Goal: Information Seeking & Learning: Understand process/instructions

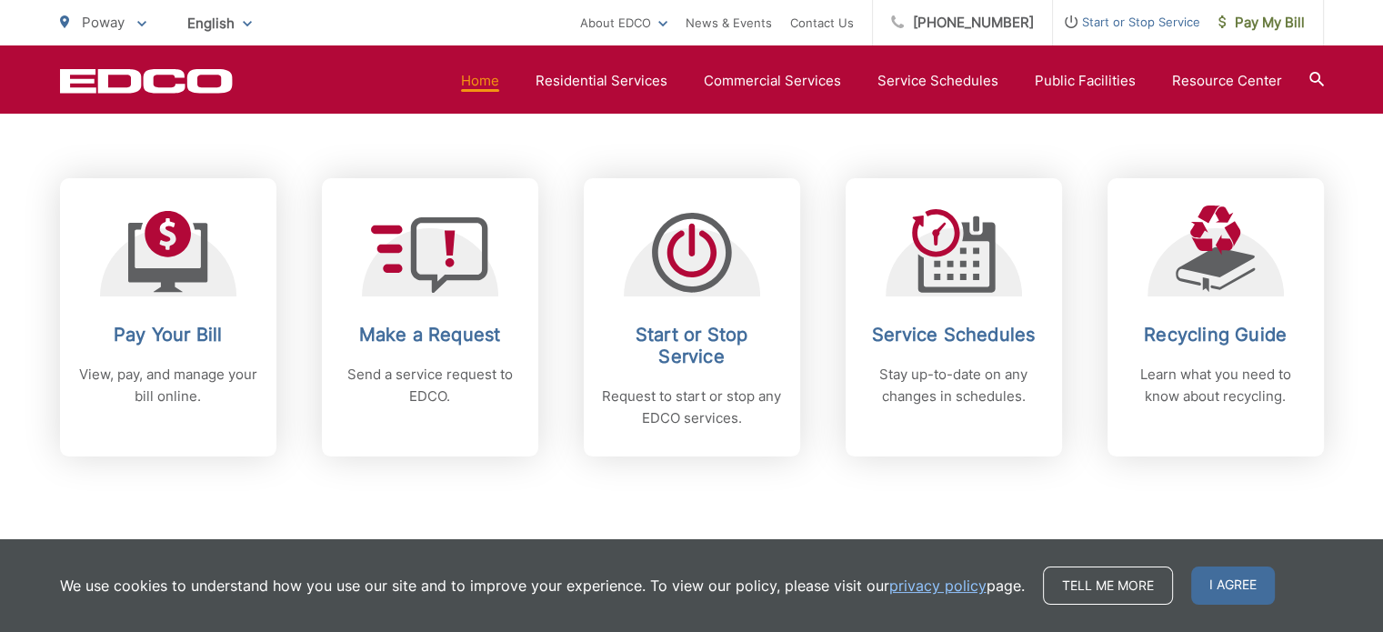
scroll to position [728, 0]
click at [935, 488] on div "Subscribe to EDCO service alerts, upcoming events & environmental news: Submit" at bounding box center [692, 569] width 1264 height 226
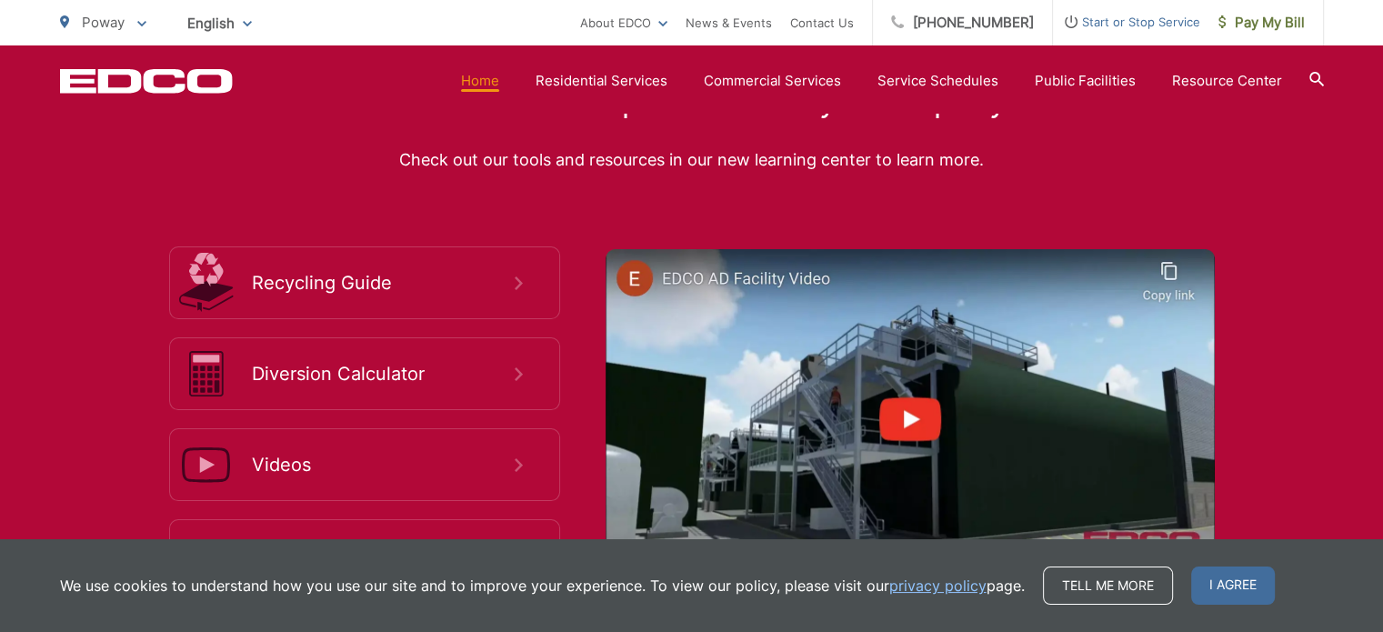
scroll to position [3365, 0]
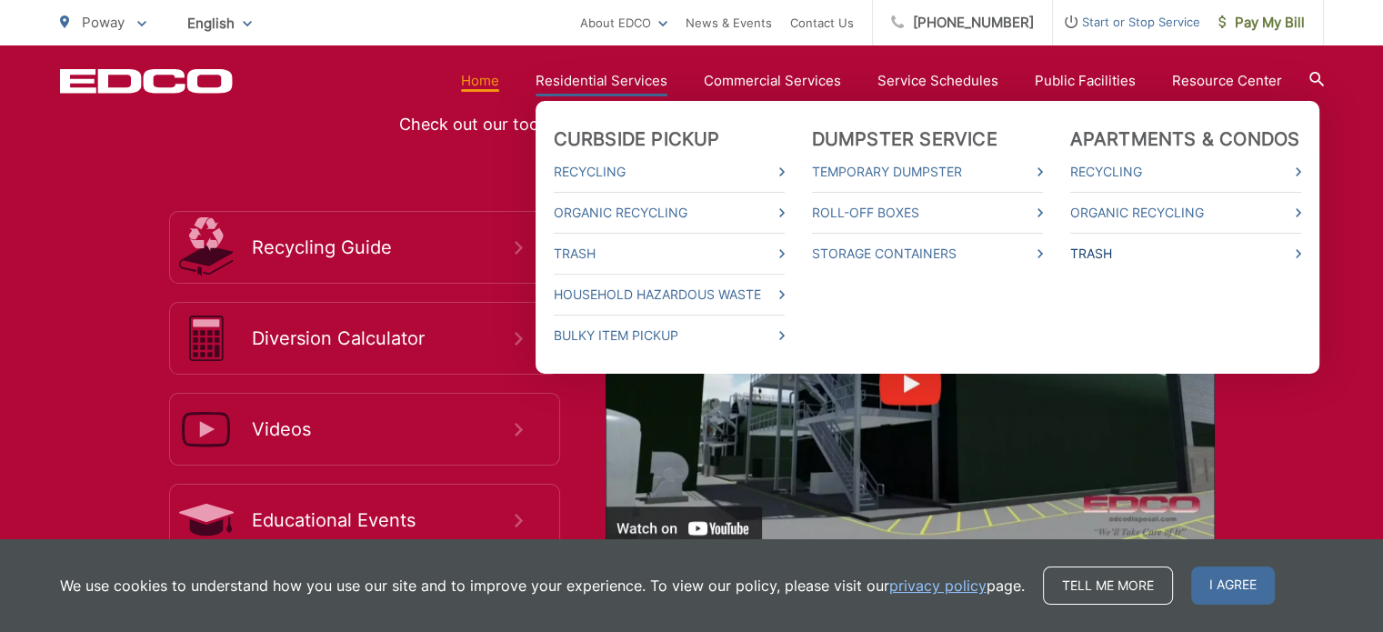
click at [1183, 254] on link "Trash" at bounding box center [1186, 254] width 231 height 22
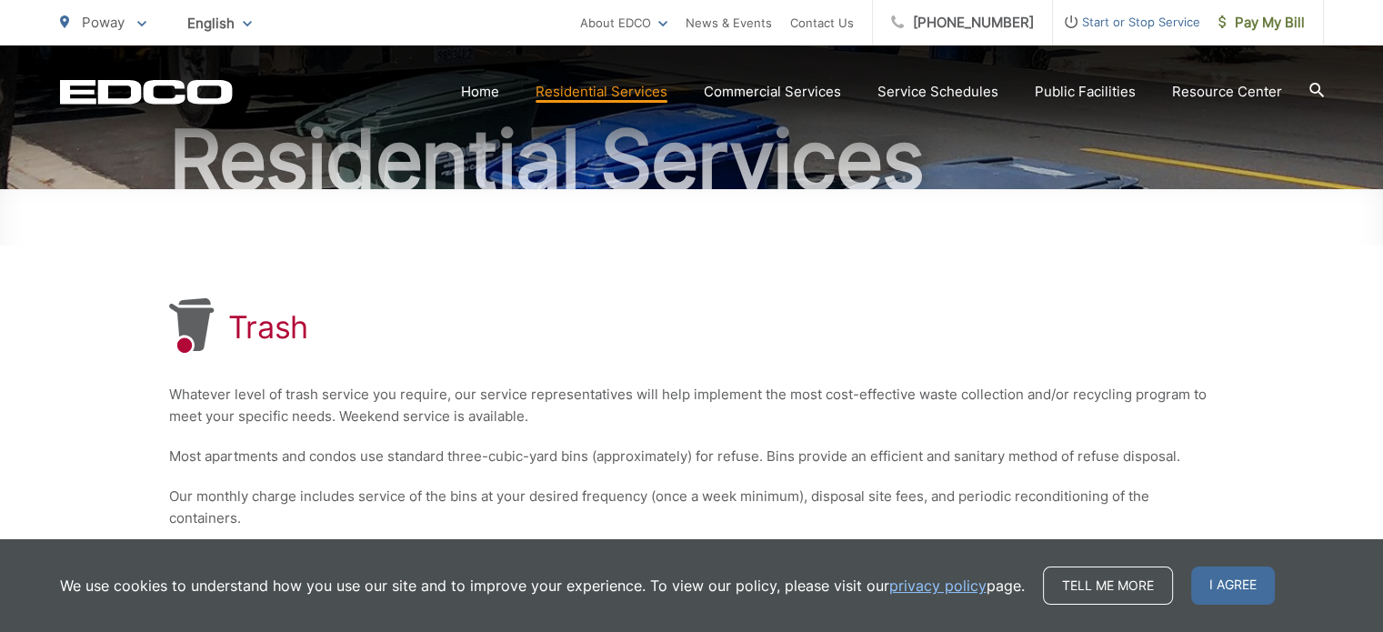
scroll to position [273, 0]
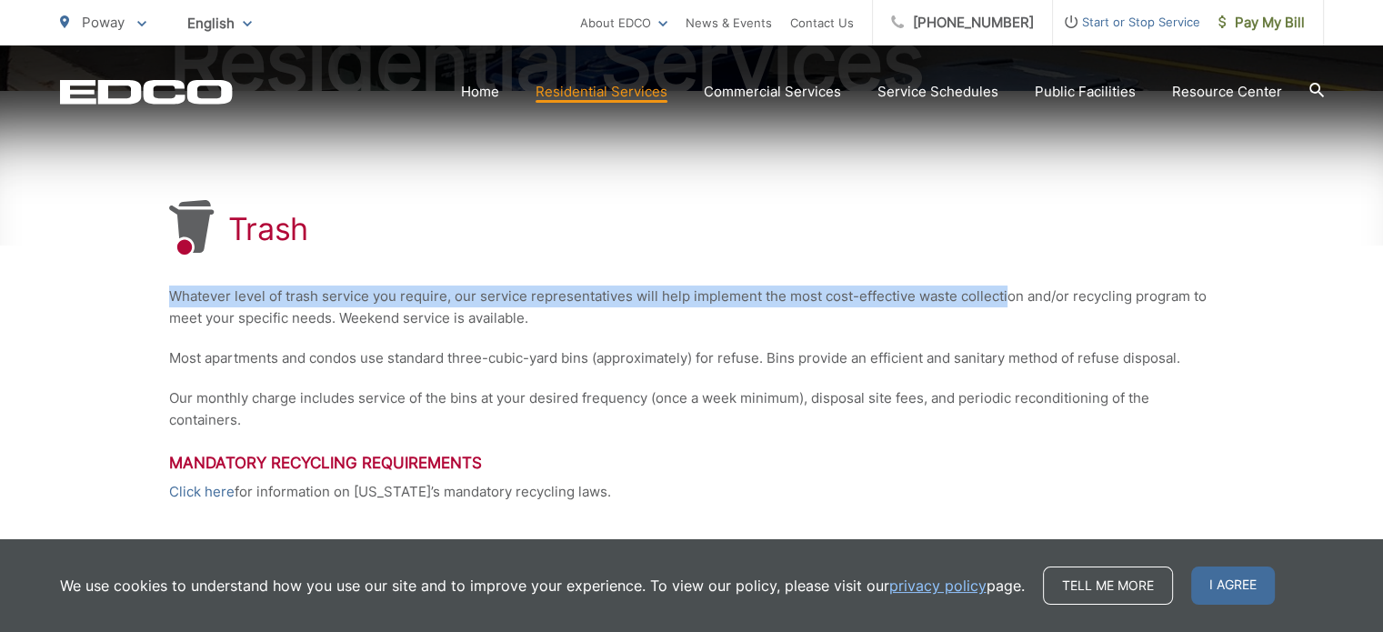
drag, startPoint x: 167, startPoint y: 296, endPoint x: 1004, endPoint y: 293, distance: 836.8
click at [1004, 293] on div "Trash Whatever level of trash service you require, our service representatives …" at bounding box center [691, 434] width 1383 height 686
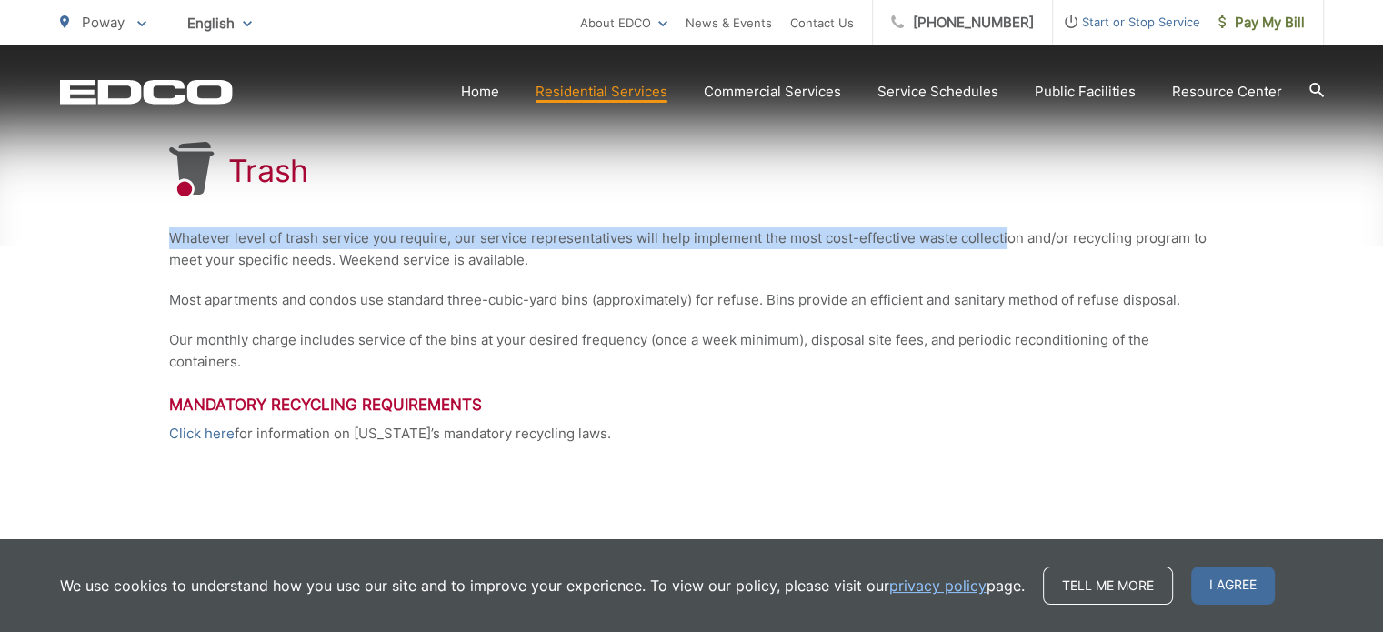
scroll to position [364, 0]
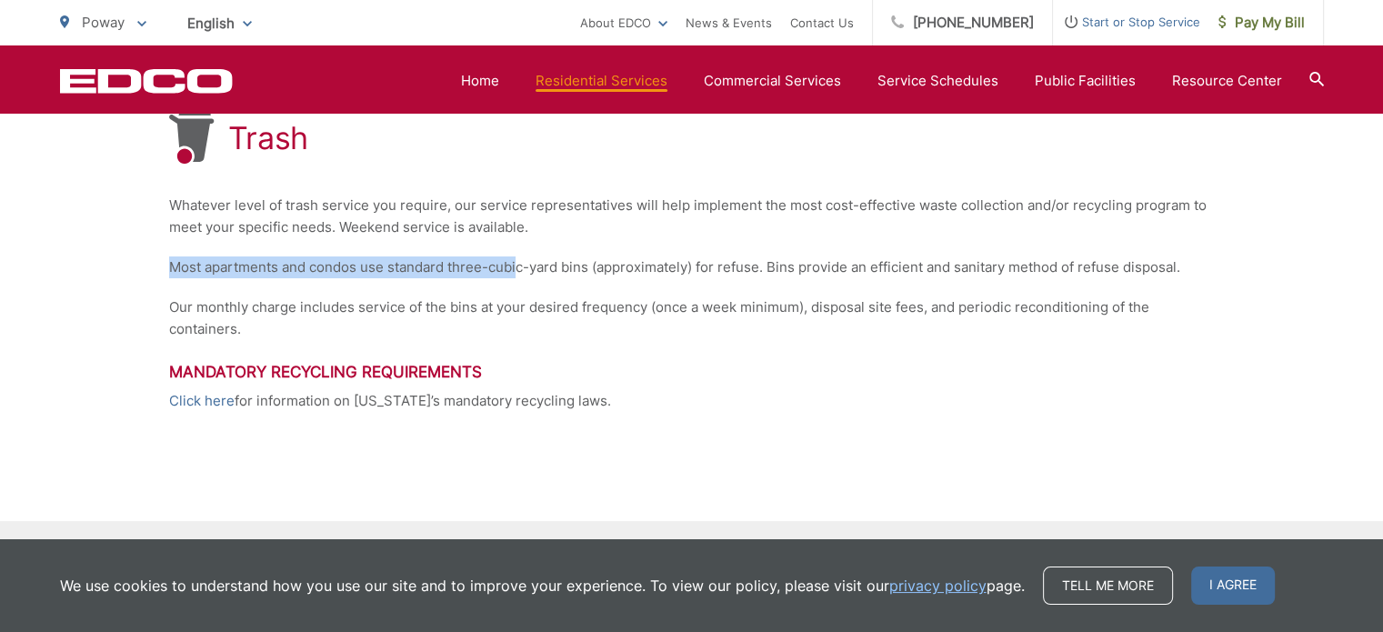
drag, startPoint x: 171, startPoint y: 261, endPoint x: 519, endPoint y: 272, distance: 348.5
click at [519, 272] on p "Most apartments and condos use standard three-cubic-yard bins (approximately) f…" at bounding box center [692, 267] width 1046 height 22
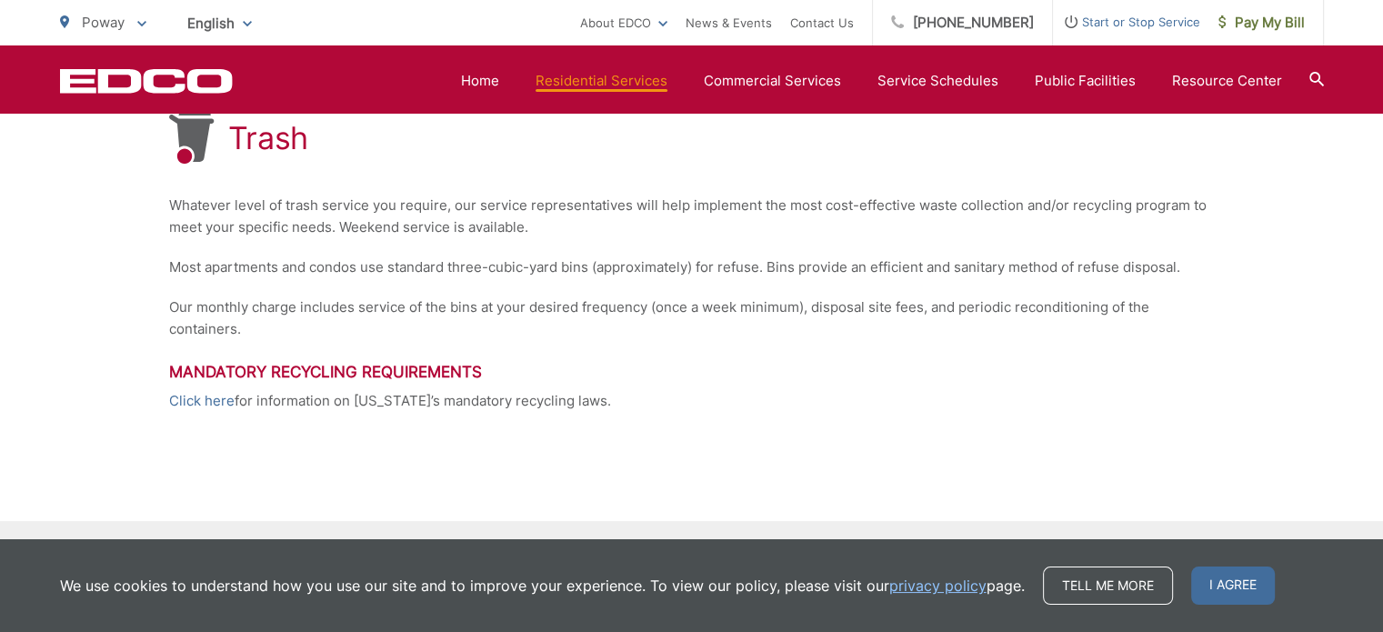
click at [572, 281] on div "Trash Whatever level of trash service you require, our service representatives …" at bounding box center [692, 260] width 1046 height 521
drag, startPoint x: 448, startPoint y: 269, endPoint x: 746, endPoint y: 266, distance: 297.4
click at [746, 266] on p "Most apartments and condos use standard three-cubic-yard bins (approximately) f…" at bounding box center [692, 267] width 1046 height 22
drag, startPoint x: 777, startPoint y: 271, endPoint x: 1047, endPoint y: 274, distance: 270.2
click at [1047, 274] on p "Most apartments and condos use standard three-cubic-yard bins (approximately) f…" at bounding box center [692, 267] width 1046 height 22
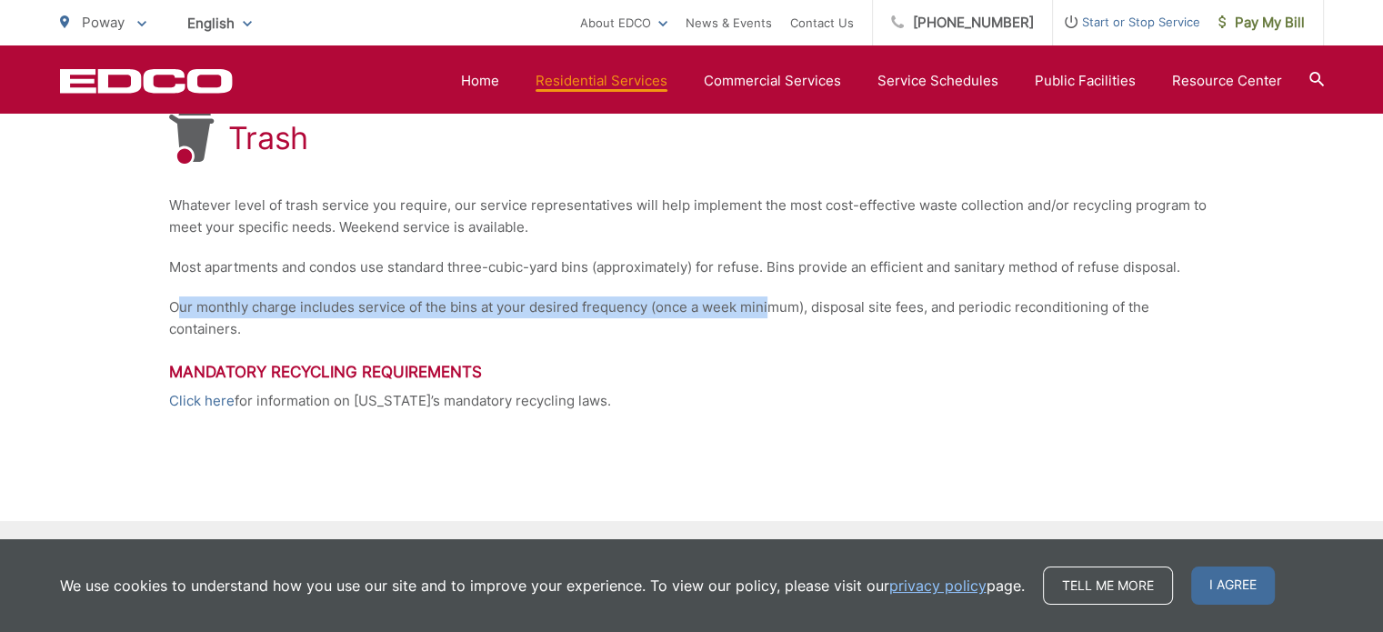
drag, startPoint x: 175, startPoint y: 301, endPoint x: 770, endPoint y: 308, distance: 595.8
click at [770, 308] on p "Our monthly charge includes service of the bins at your desired frequency (once…" at bounding box center [692, 319] width 1046 height 44
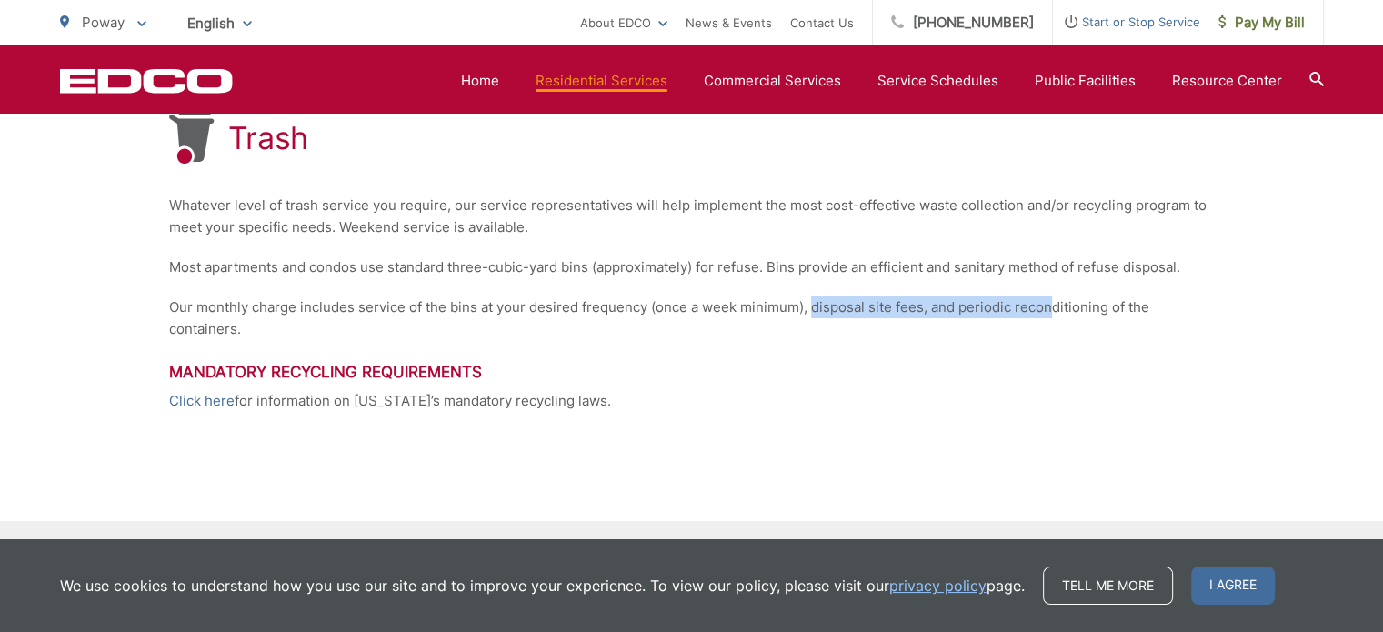
drag, startPoint x: 814, startPoint y: 308, endPoint x: 1048, endPoint y: 317, distance: 233.9
click at [1048, 317] on p "Our monthly charge includes service of the bins at your desired frequency (once…" at bounding box center [692, 319] width 1046 height 44
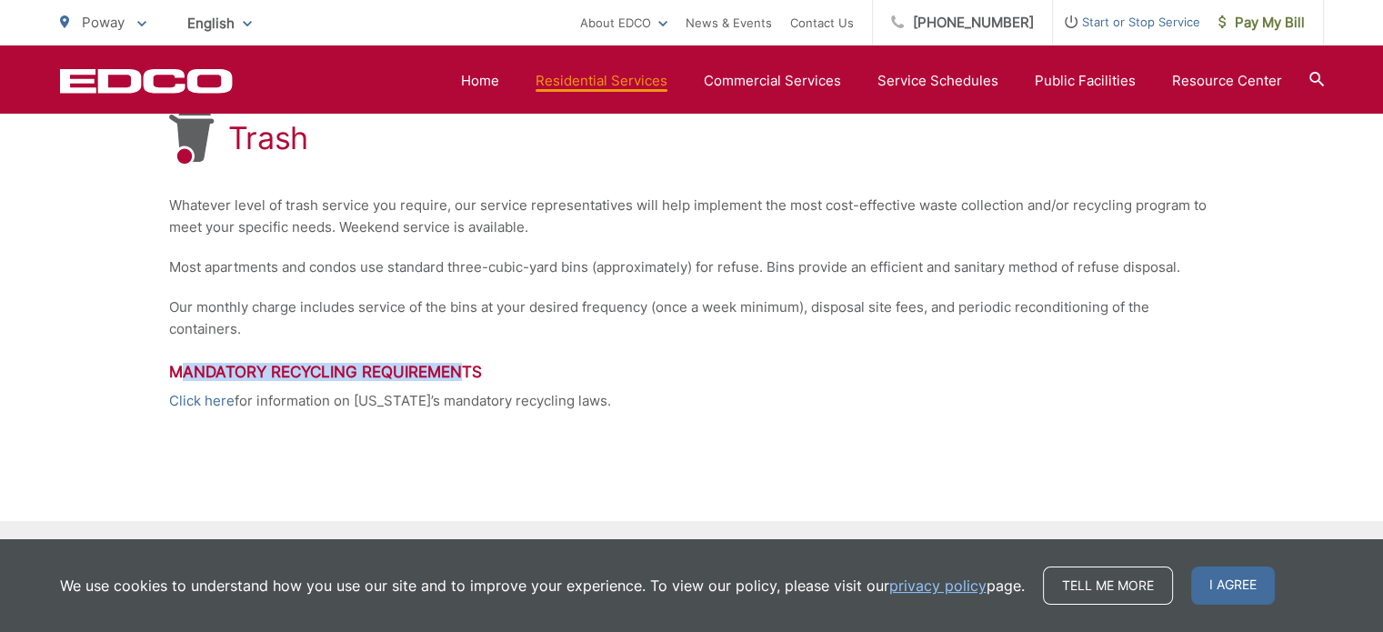
drag, startPoint x: 252, startPoint y: 361, endPoint x: 500, endPoint y: 355, distance: 248.4
click at [472, 344] on div "Trash Whatever level of trash service you require, our service representatives …" at bounding box center [692, 260] width 1046 height 521
click at [624, 394] on p "Click here for information on California’s mandatory recycling laws." at bounding box center [692, 401] width 1046 height 22
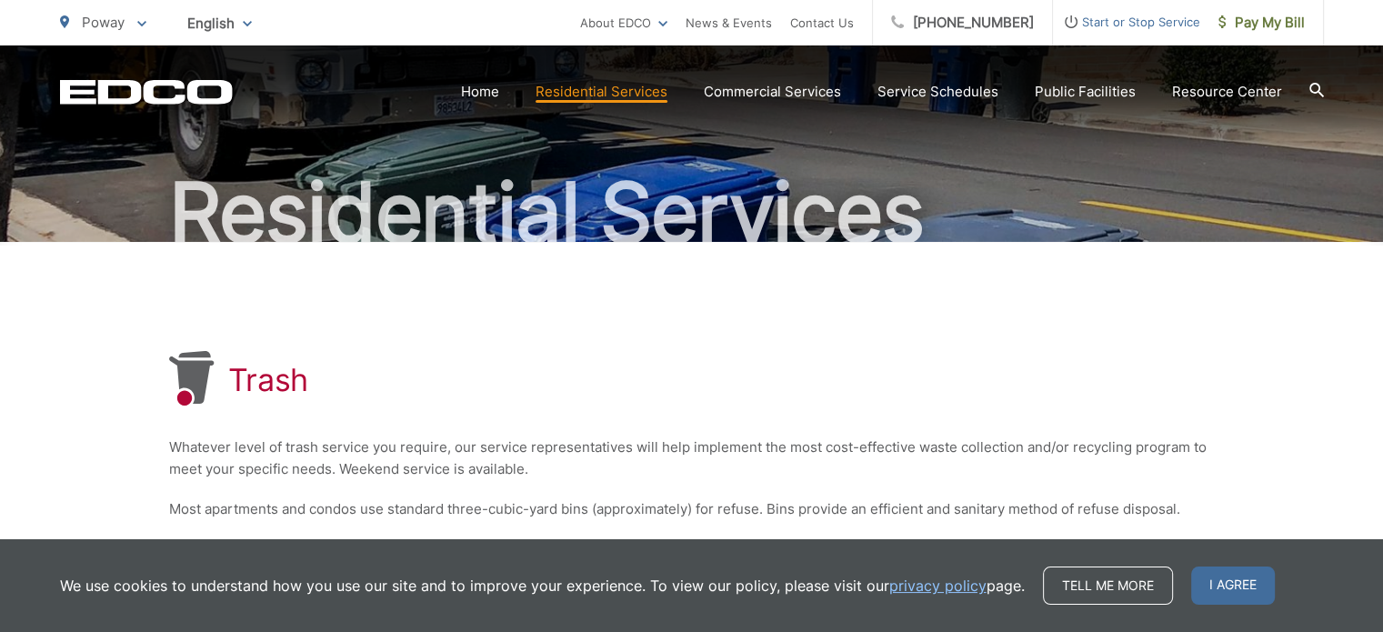
scroll to position [91, 0]
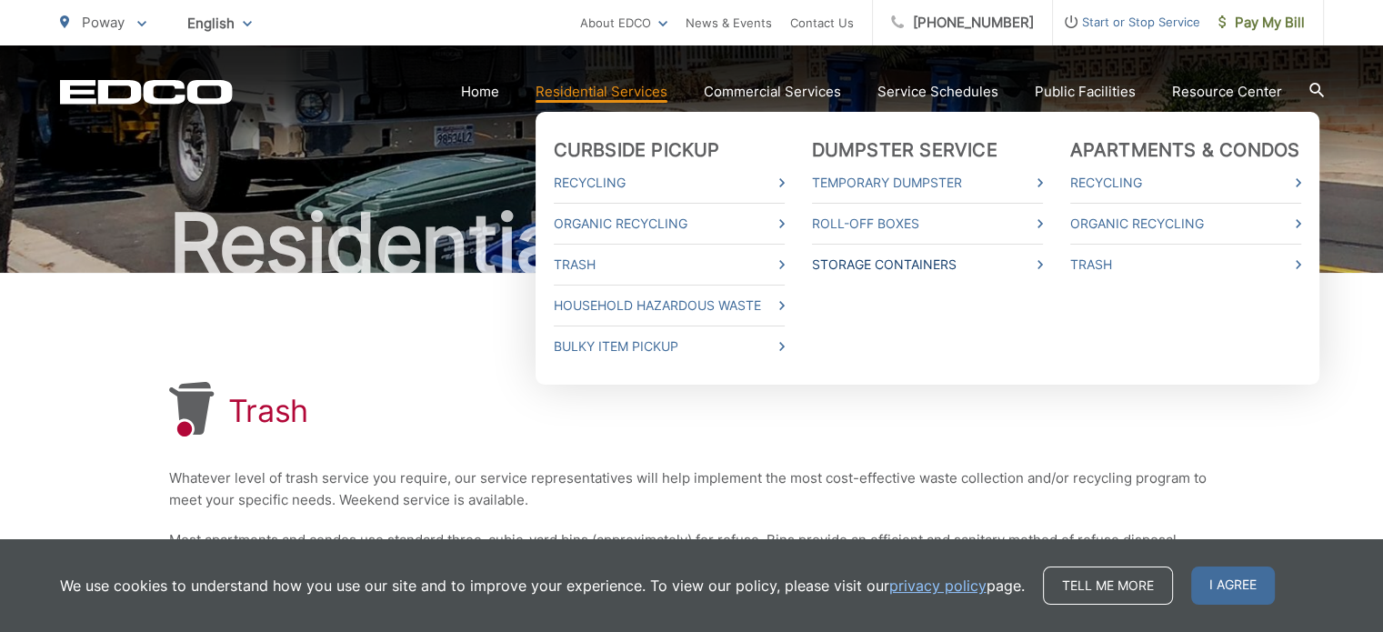
click at [886, 261] on link "Storage Containers" at bounding box center [927, 265] width 231 height 22
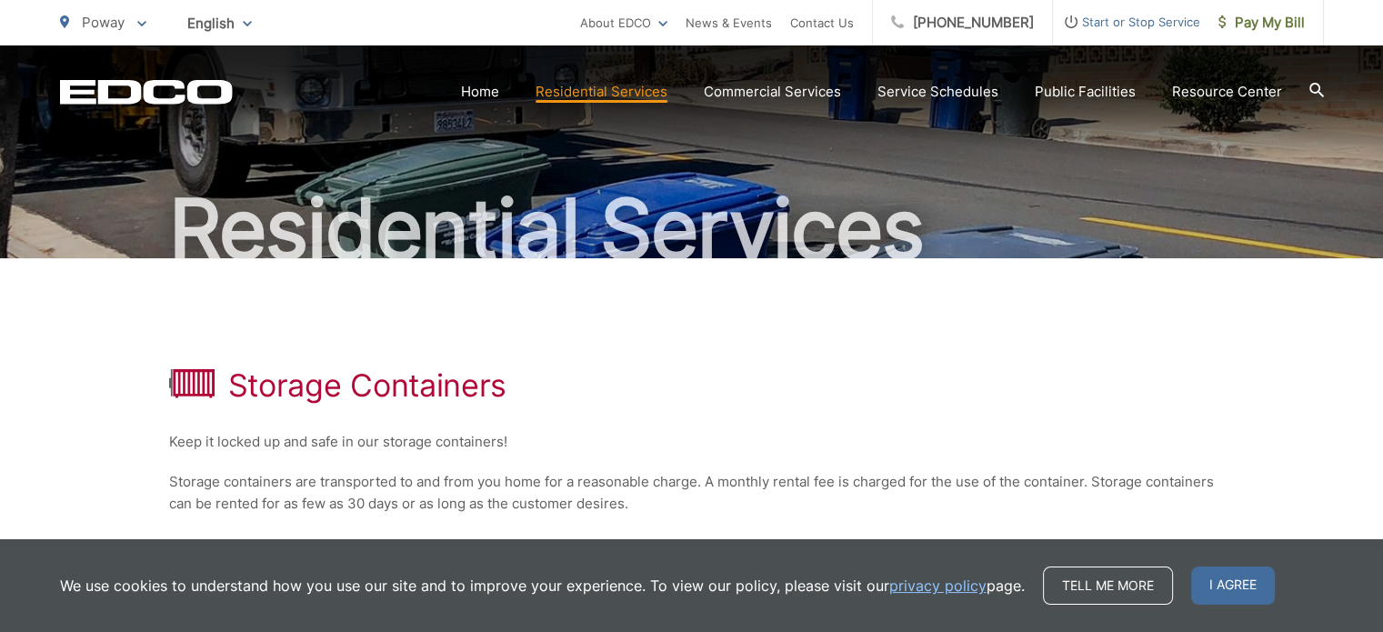
scroll to position [102, 0]
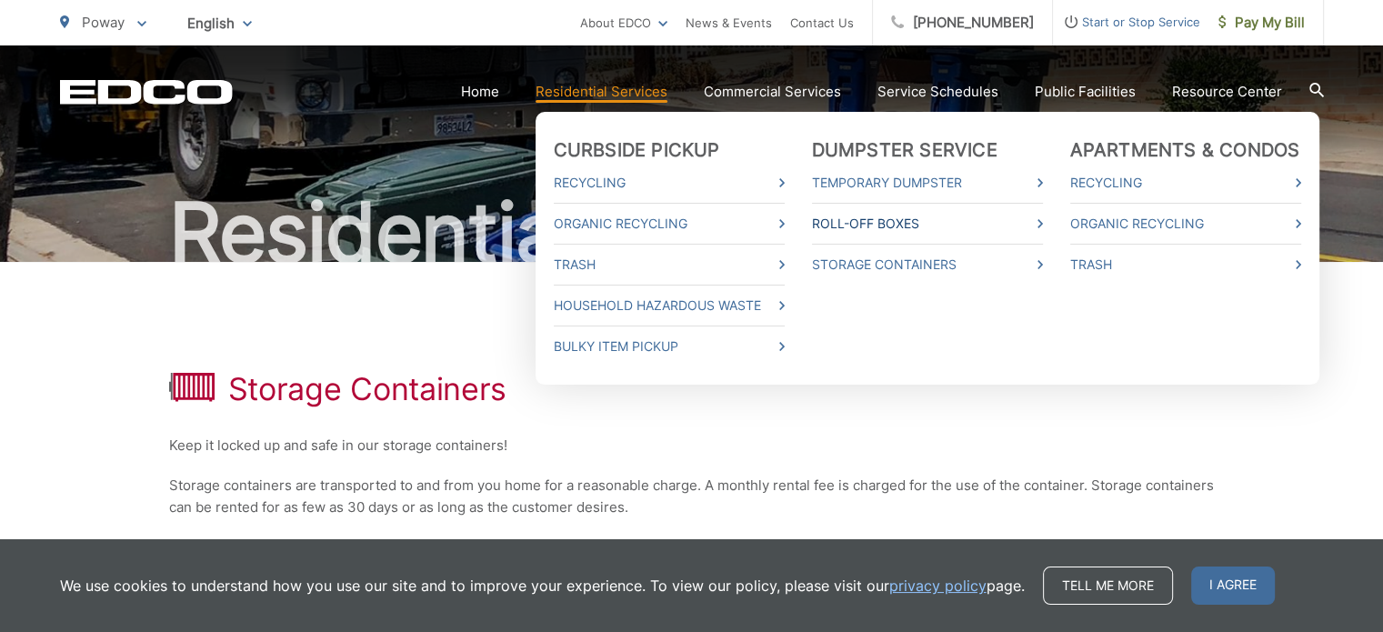
click at [852, 227] on link "Roll-Off Boxes" at bounding box center [927, 224] width 231 height 22
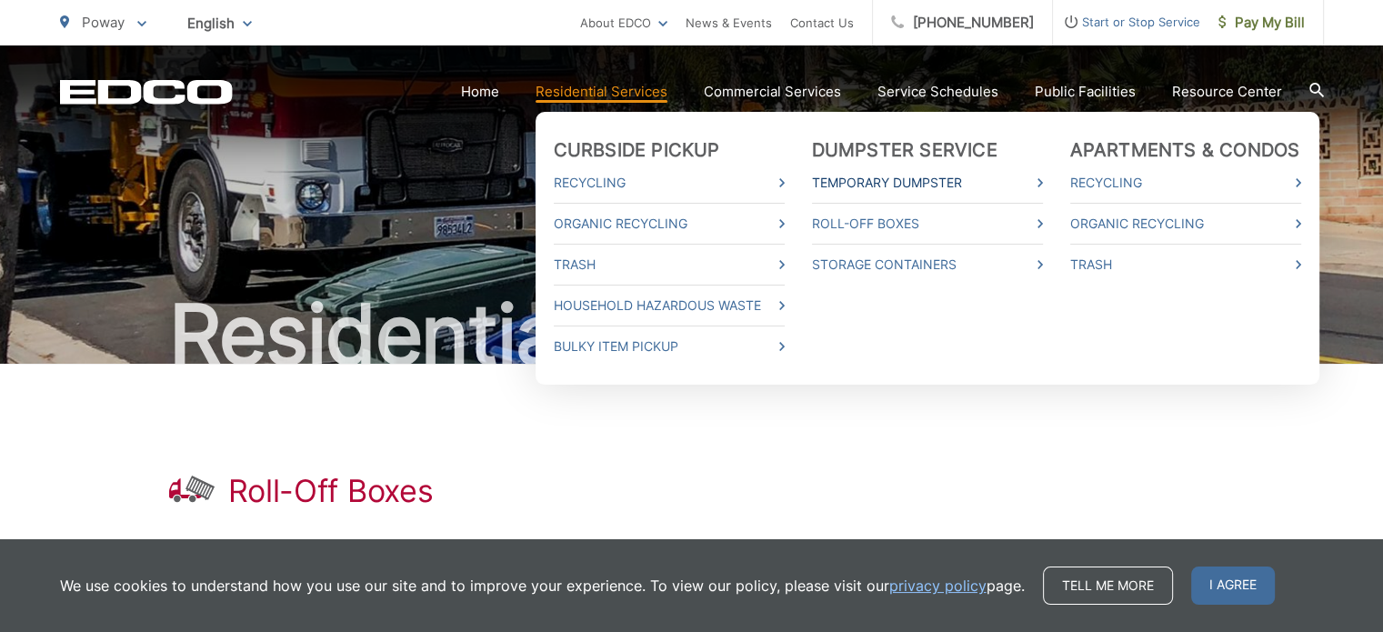
click at [904, 177] on link "Temporary Dumpster" at bounding box center [927, 183] width 231 height 22
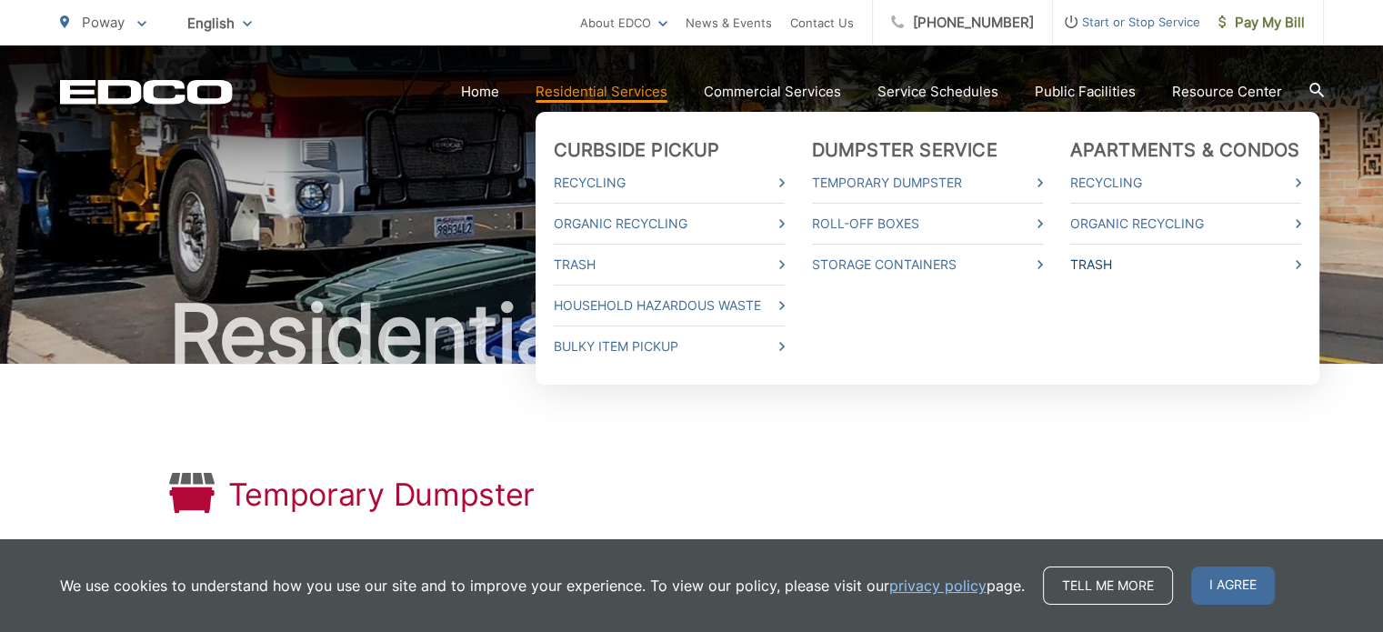
click at [1103, 265] on link "Trash" at bounding box center [1186, 265] width 231 height 22
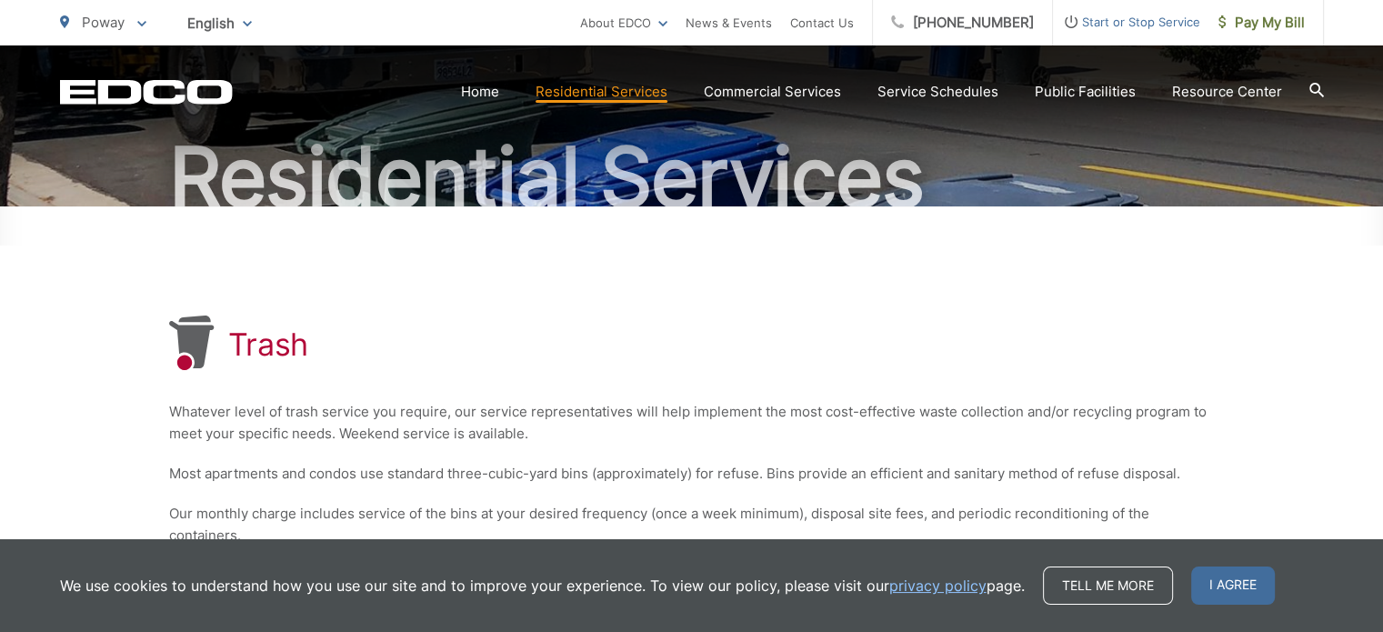
scroll to position [273, 0]
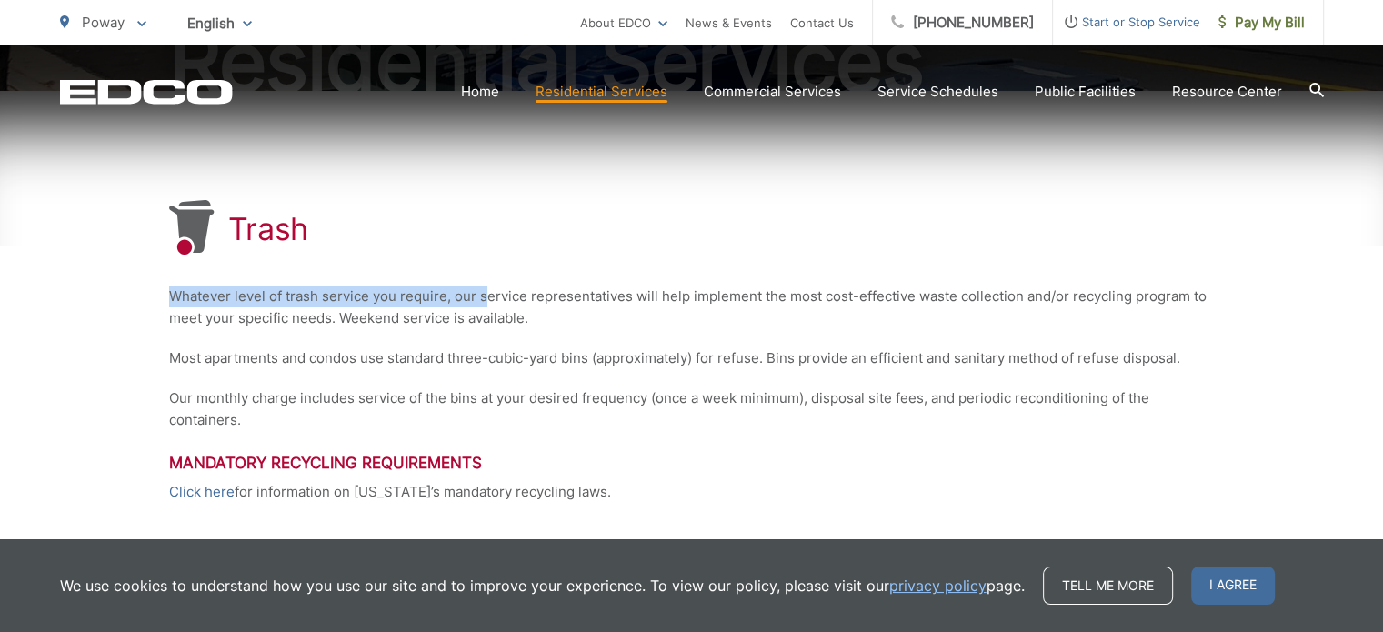
drag, startPoint x: 162, startPoint y: 297, endPoint x: 480, endPoint y: 294, distance: 318.4
click at [480, 294] on div "Trash Whatever level of trash service you require, our service representatives …" at bounding box center [691, 434] width 1383 height 686
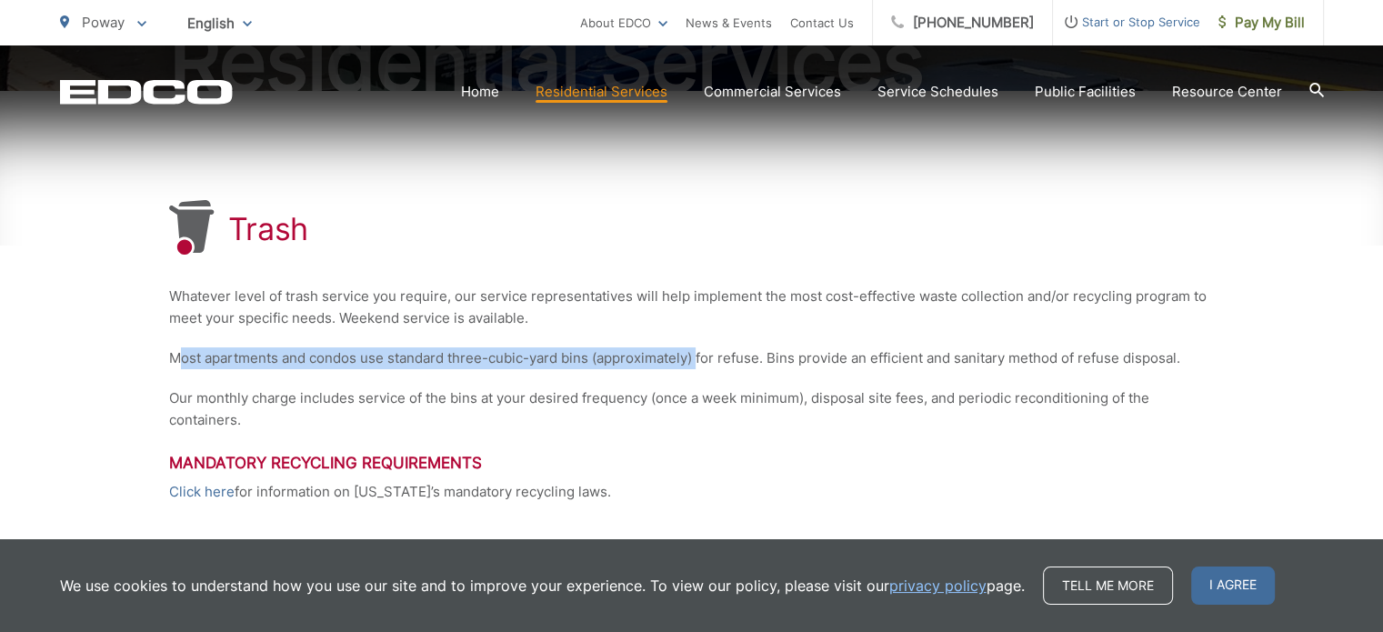
drag, startPoint x: 182, startPoint y: 356, endPoint x: 700, endPoint y: 356, distance: 518.5
click at [700, 356] on p "Most apartments and condos use standard three-cubic-yard bins (approximately) f…" at bounding box center [692, 358] width 1046 height 22
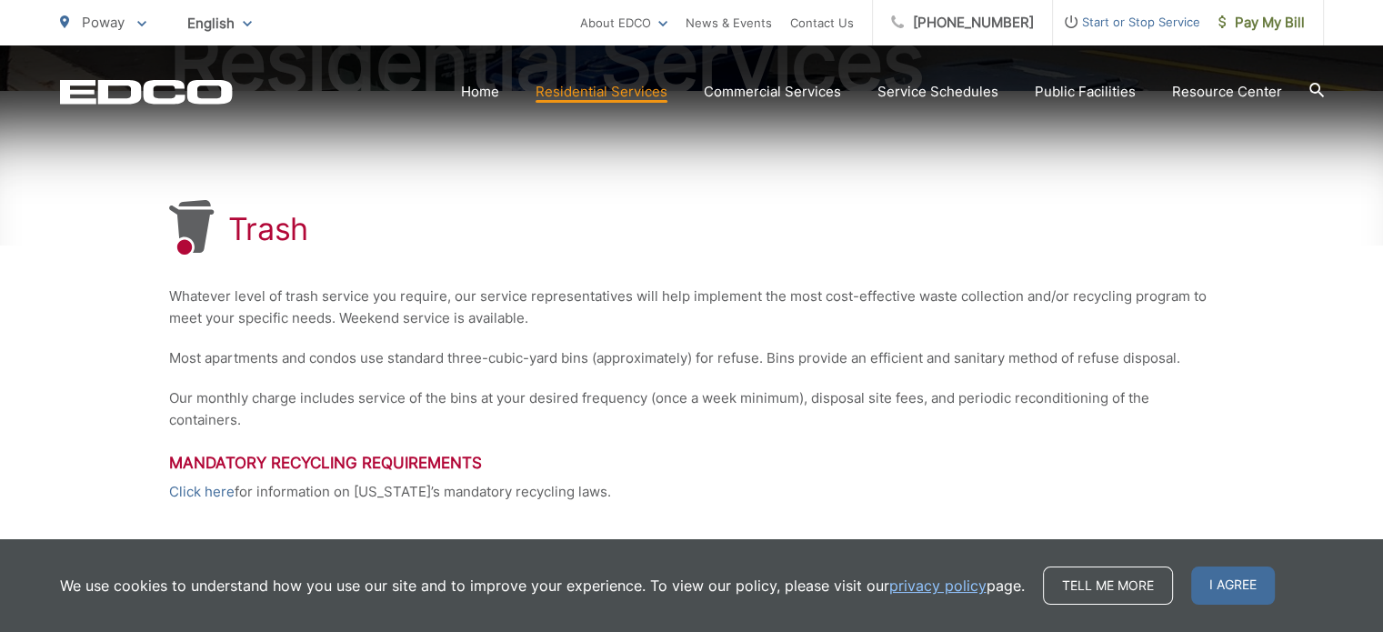
click at [746, 360] on p "Most apartments and condos use standard three-cubic-yard bins (approximately) f…" at bounding box center [692, 358] width 1046 height 22
drag, startPoint x: 746, startPoint y: 360, endPoint x: 792, endPoint y: 373, distance: 48.1
click at [746, 361] on p "Most apartments and condos use standard three-cubic-yard bins (approximately) f…" at bounding box center [692, 358] width 1046 height 22
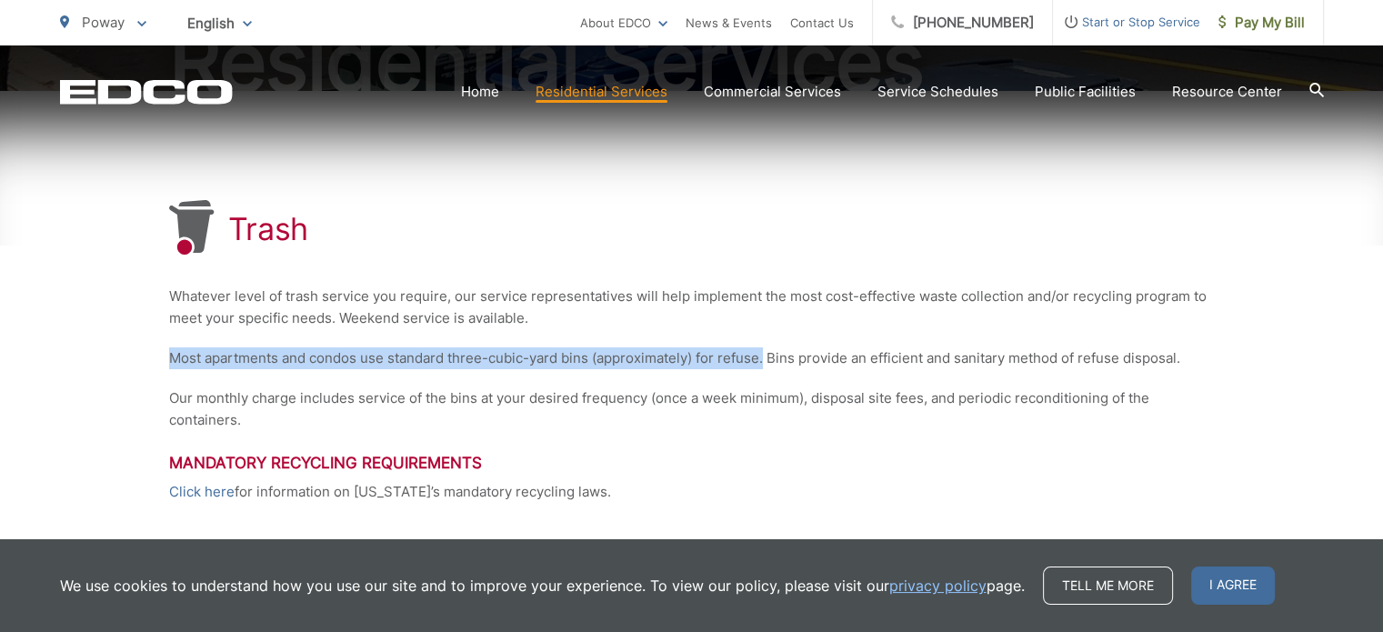
drag, startPoint x: 171, startPoint y: 363, endPoint x: 765, endPoint y: 362, distance: 593.9
click at [765, 357] on p "Most apartments and condos use standard three-cubic-yard bins (approximately) f…" at bounding box center [692, 358] width 1046 height 22
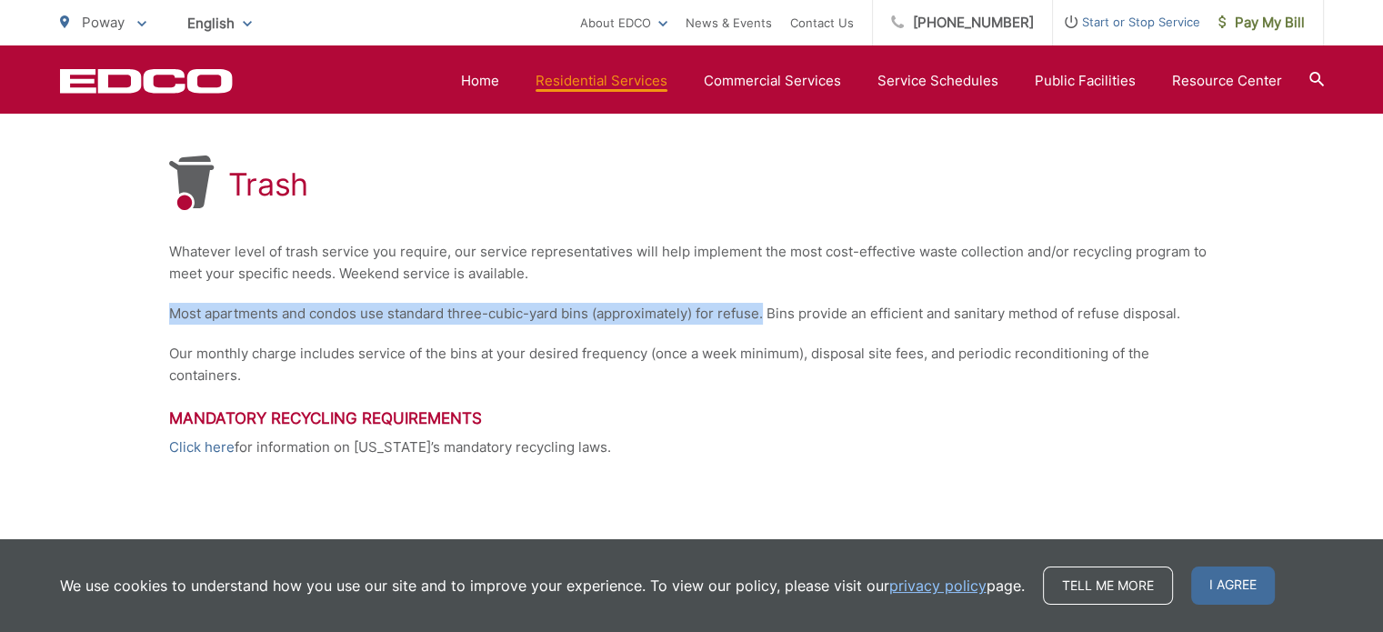
scroll to position [257, 0]
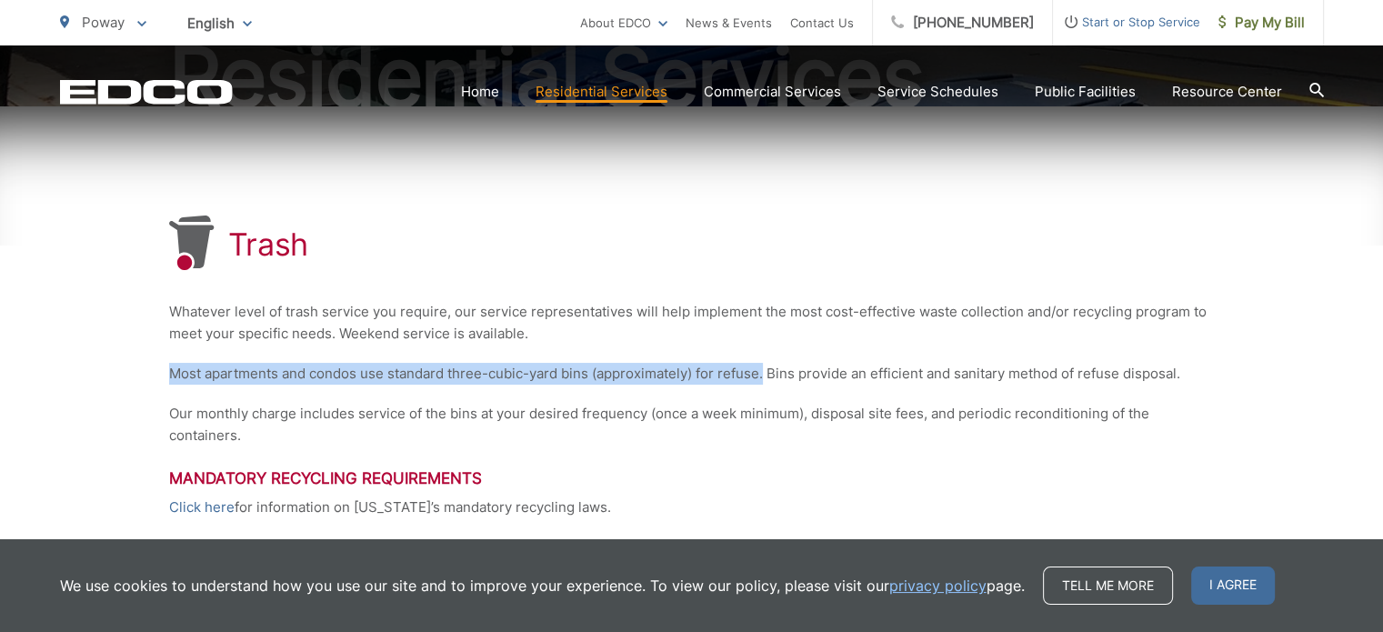
copy p "Most apartments and condos use standard three-cubic-yard bins (approximately) f…"
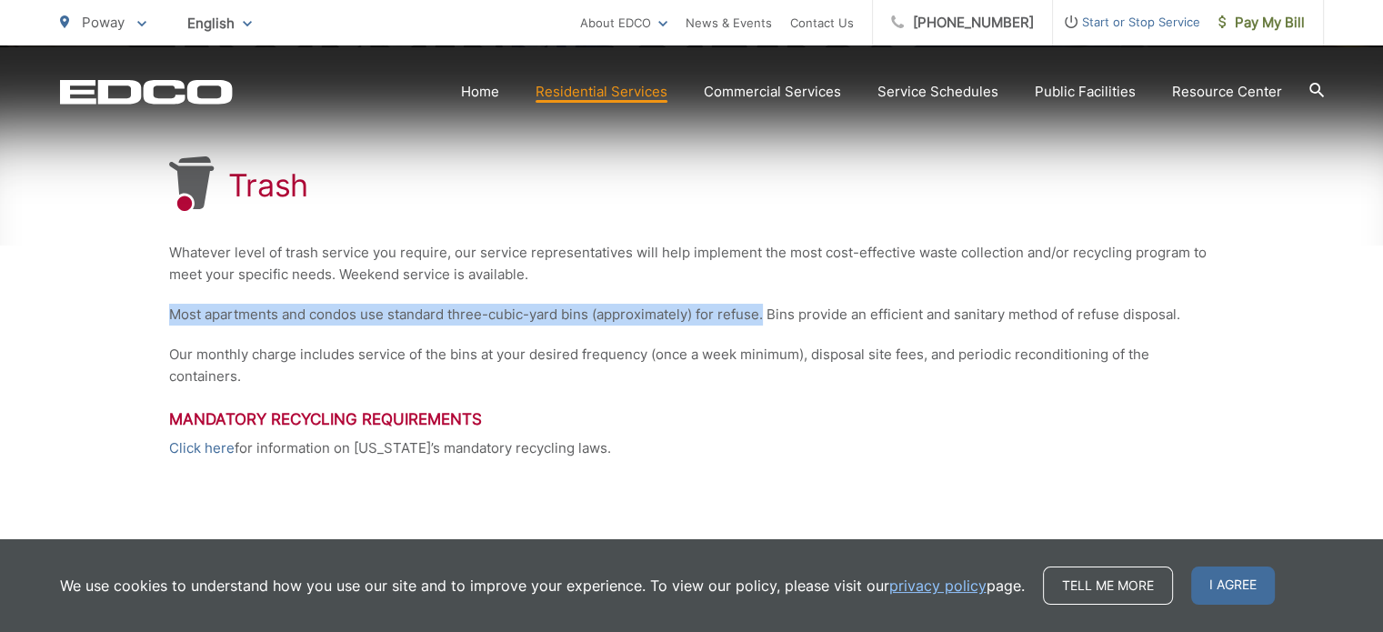
scroll to position [348, 0]
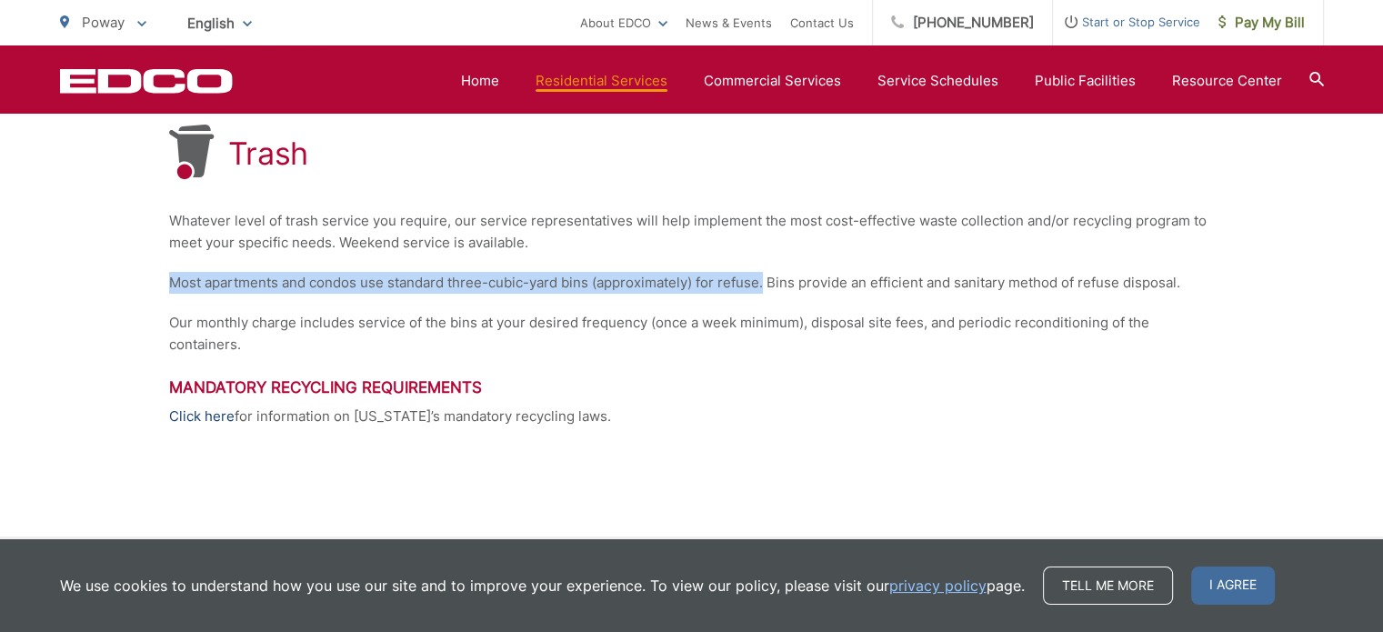
click at [199, 420] on link "Click here" at bounding box center [201, 417] width 65 height 22
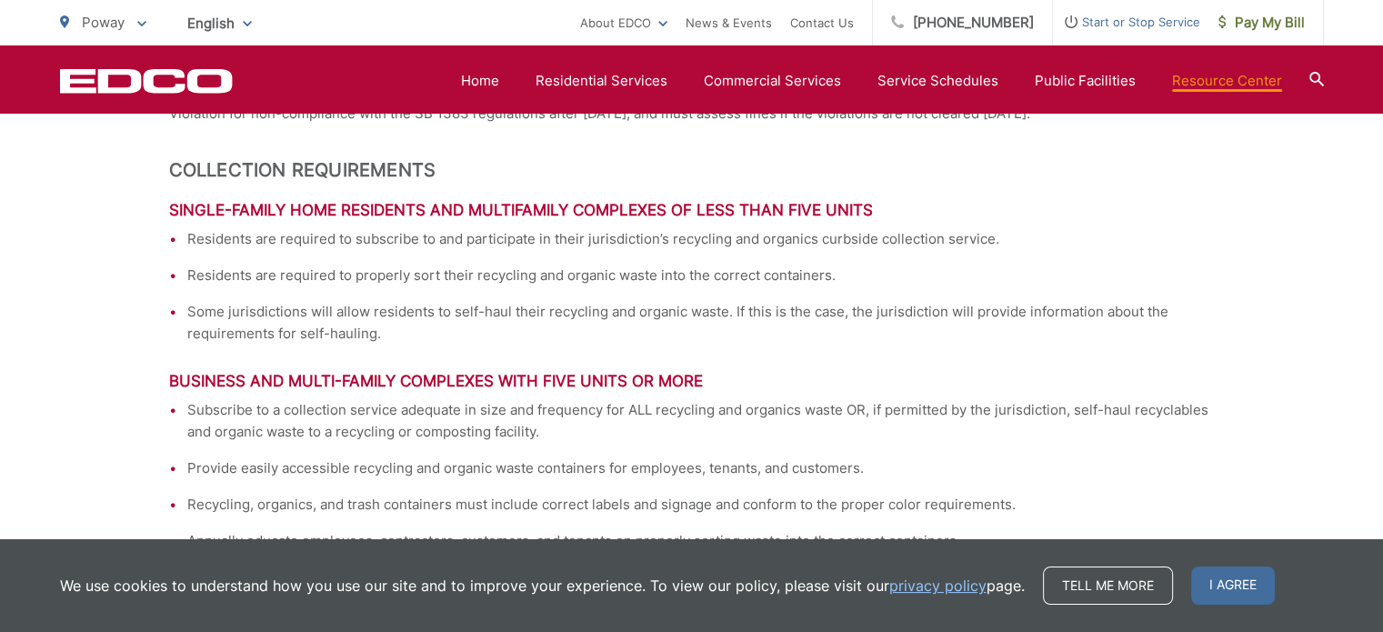
scroll to position [2092, 0]
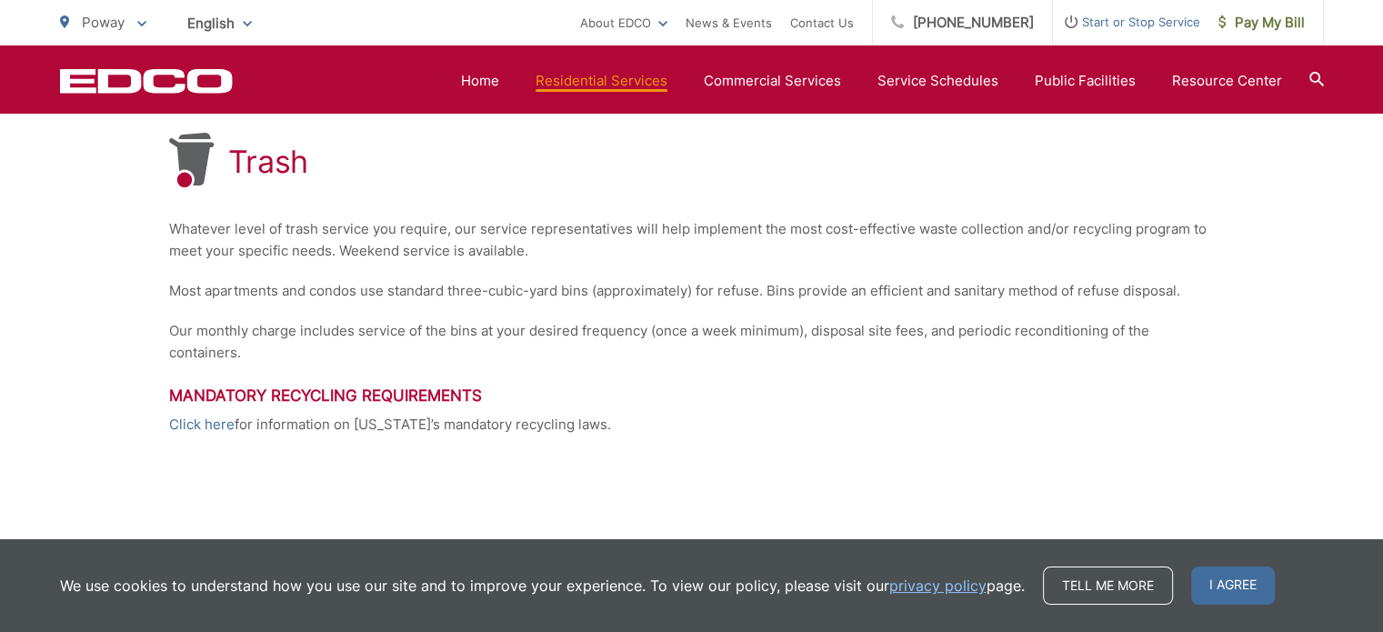
scroll to position [273, 0]
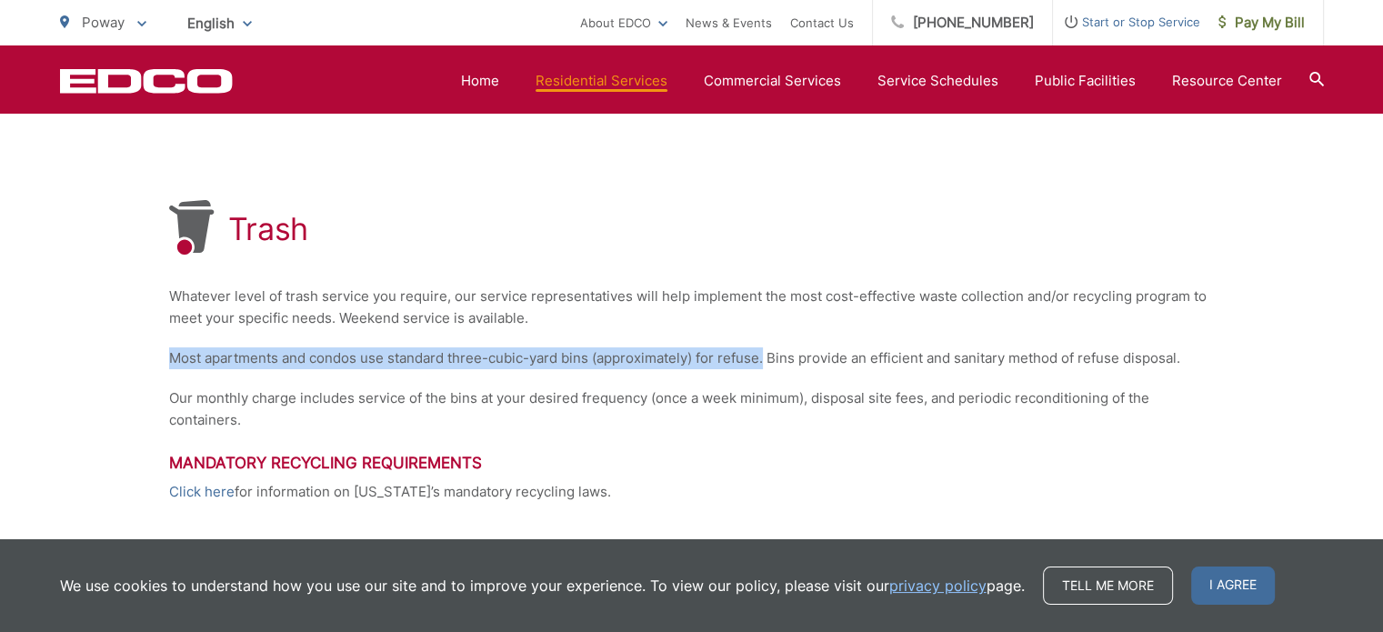
drag, startPoint x: 167, startPoint y: 359, endPoint x: 765, endPoint y: 354, distance: 597.6
click at [765, 354] on div "Trash Whatever level of trash service you require, our service representatives …" at bounding box center [691, 434] width 1383 height 686
copy p "Most apartments and condos use standard three-cubic-yard bins (approximately) f…"
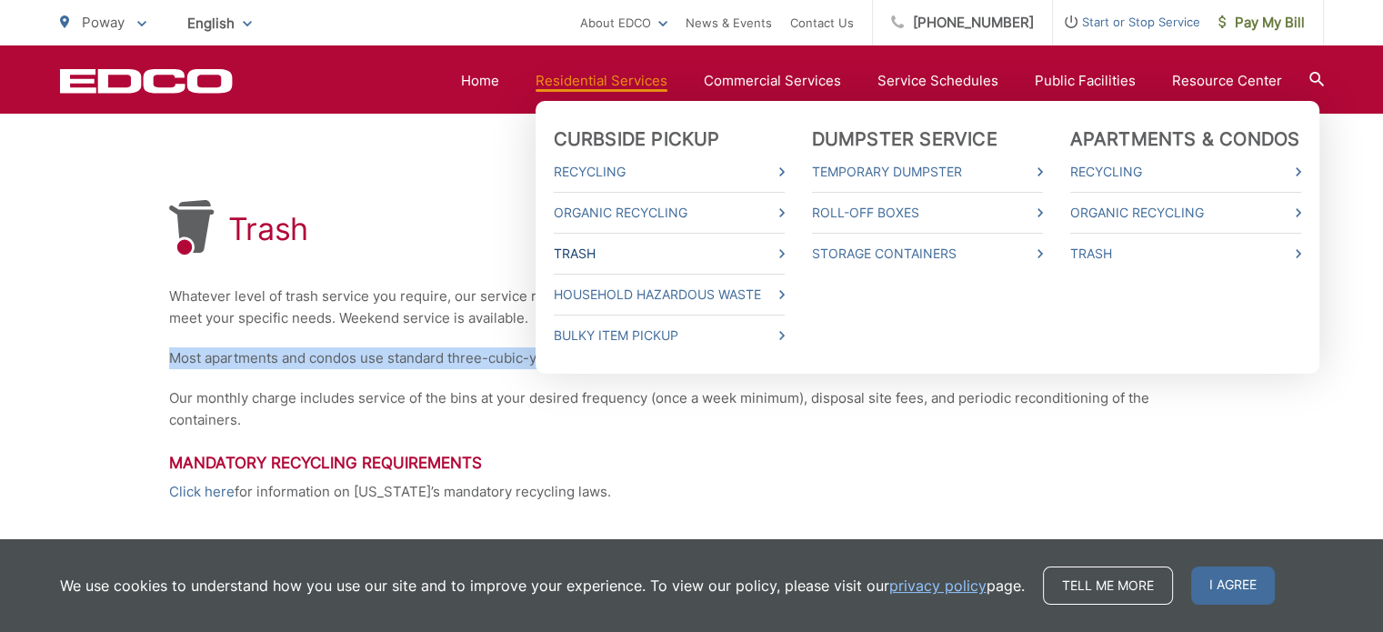
click at [596, 256] on link "Trash" at bounding box center [669, 254] width 231 height 22
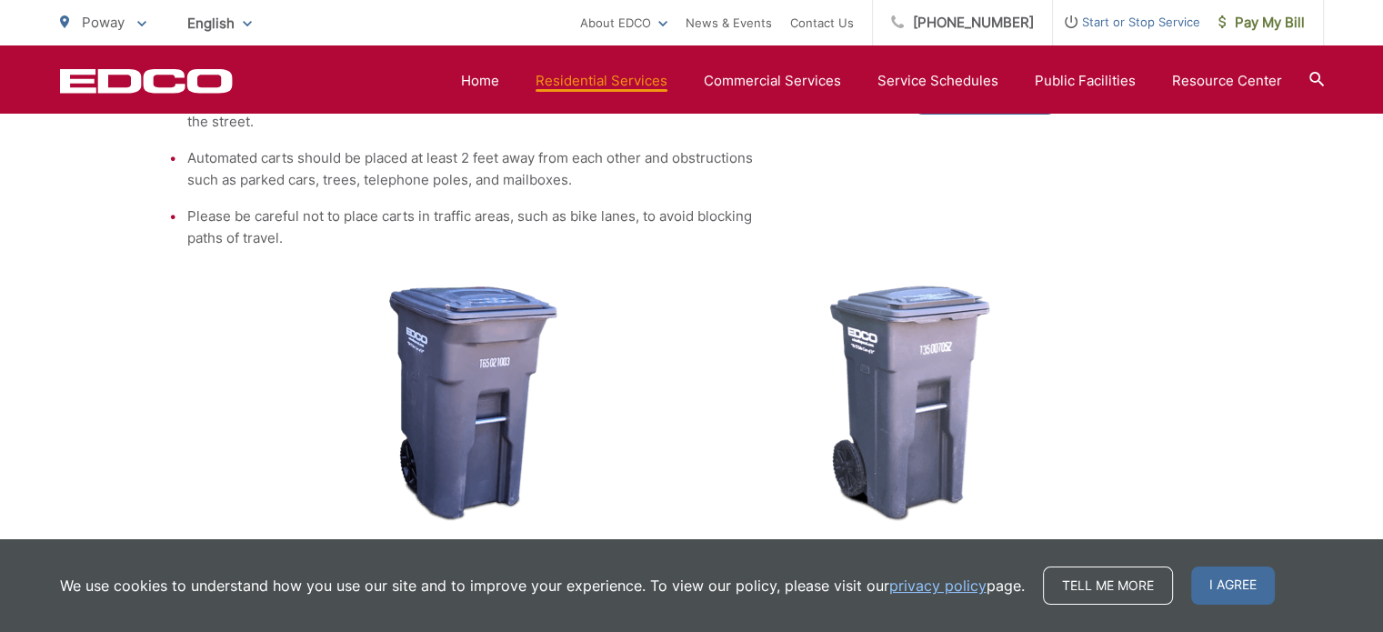
scroll to position [728, 0]
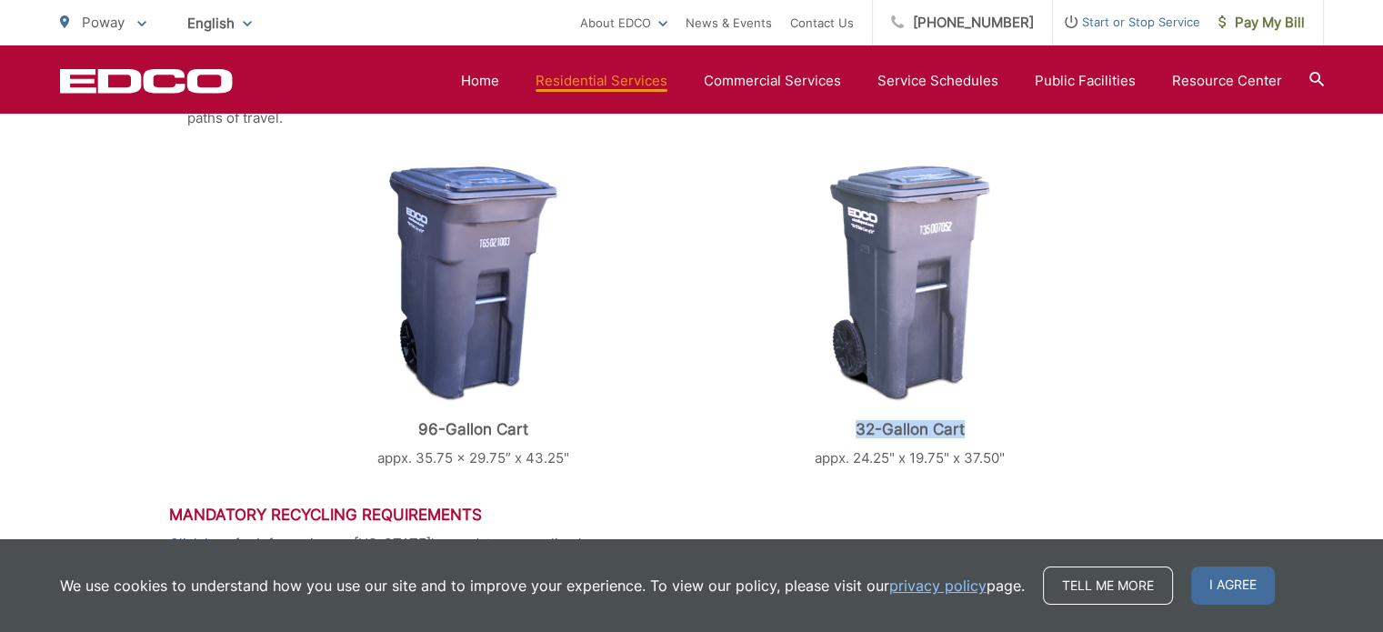
drag, startPoint x: 851, startPoint y: 432, endPoint x: 1038, endPoint y: 428, distance: 186.5
click at [1001, 432] on p "32-Gallon Cart" at bounding box center [910, 429] width 391 height 18
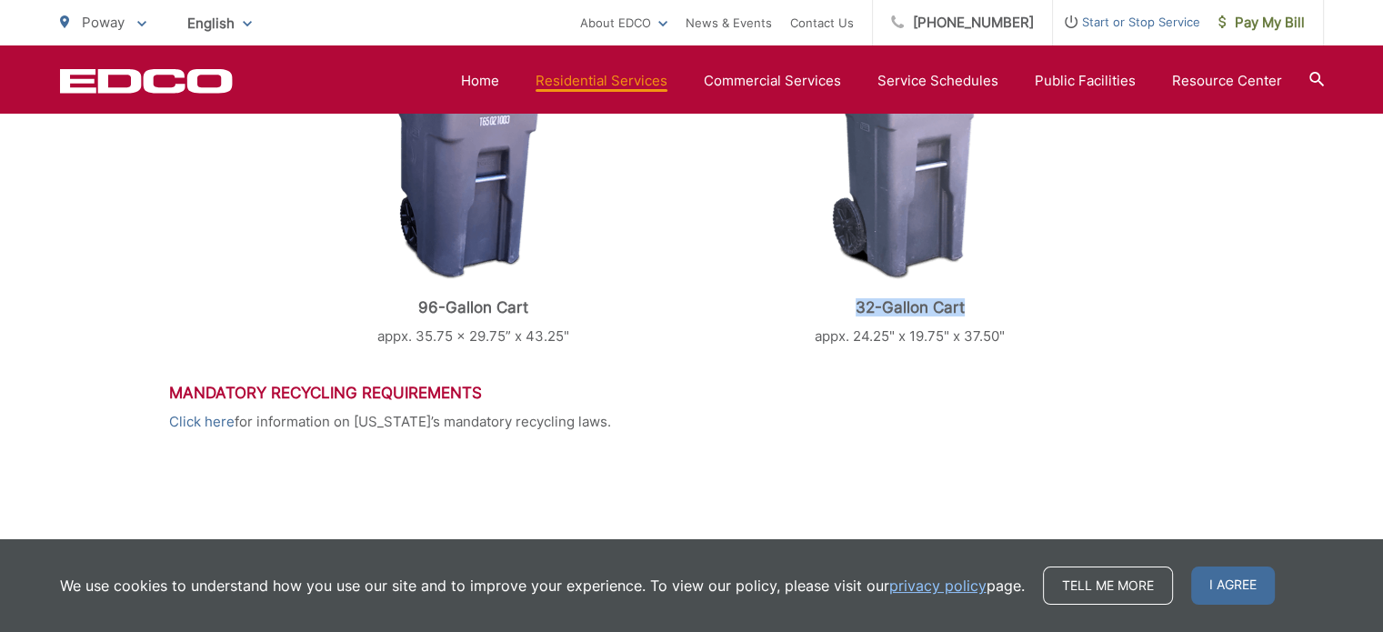
scroll to position [819, 0]
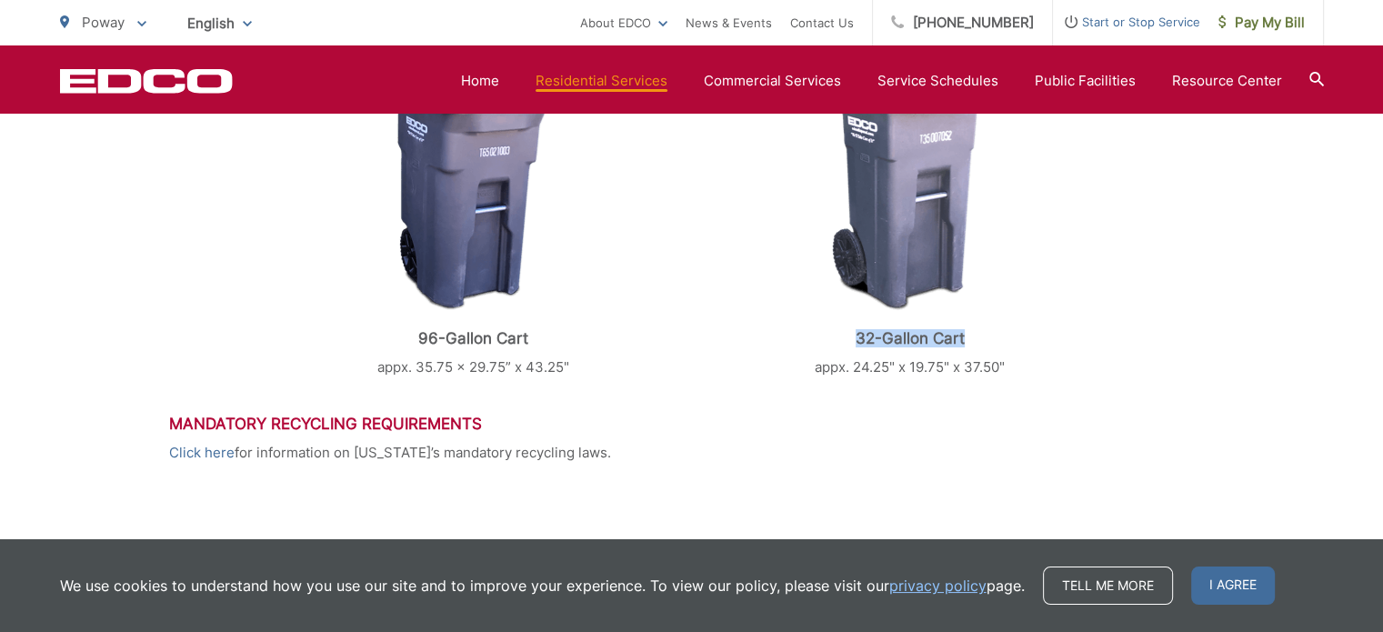
copy p "32-Gallon Cart"
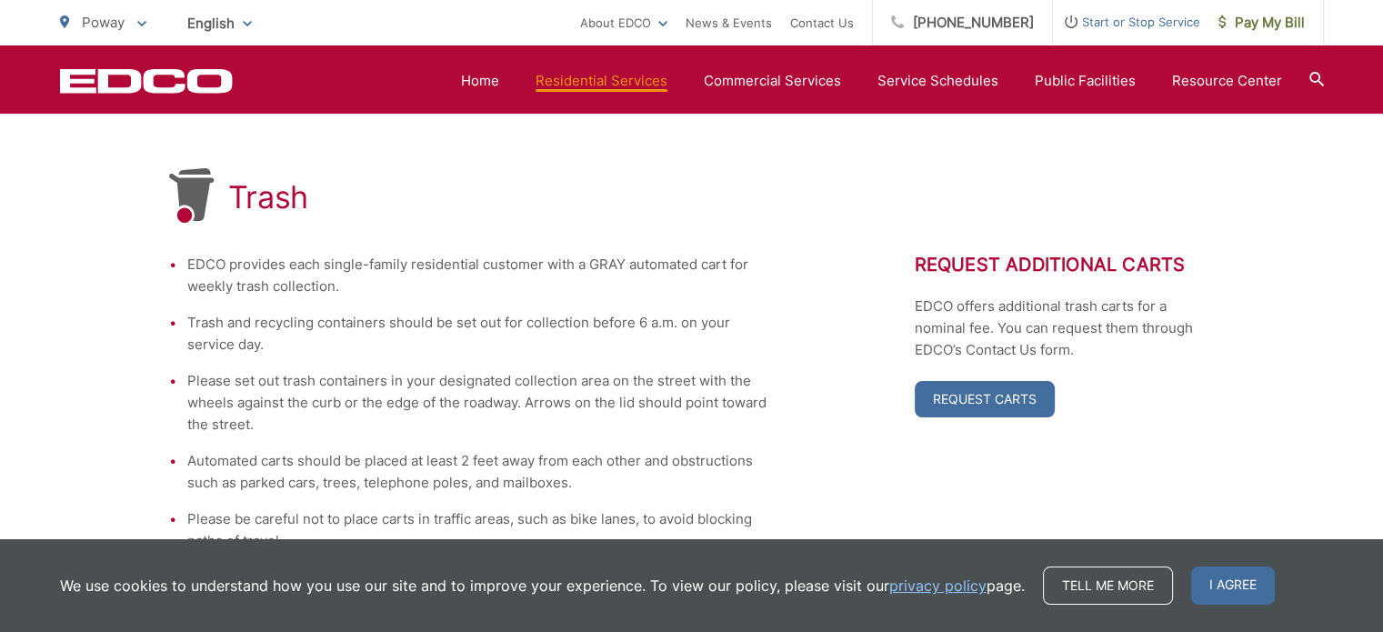
scroll to position [273, 0]
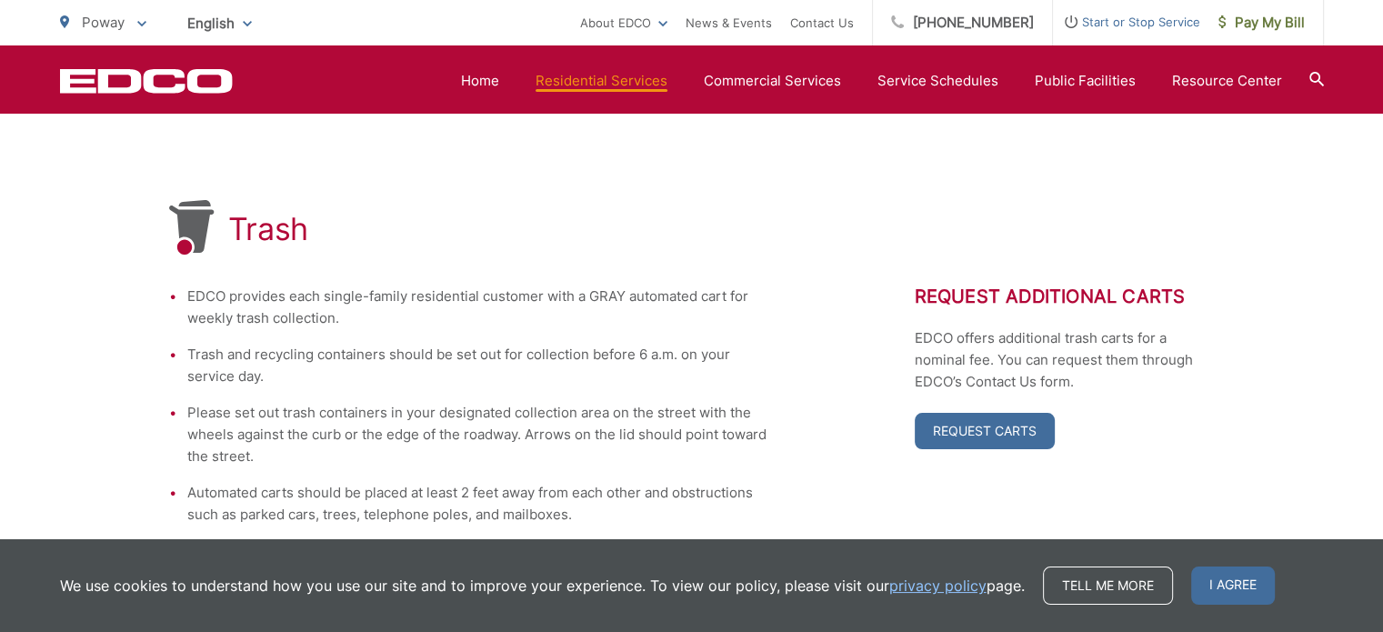
drag, startPoint x: 298, startPoint y: 293, endPoint x: 227, endPoint y: 307, distance: 72.2
click at [298, 293] on li "EDCO provides each single-family residential customer with a GRAY automated car…" at bounding box center [478, 308] width 582 height 44
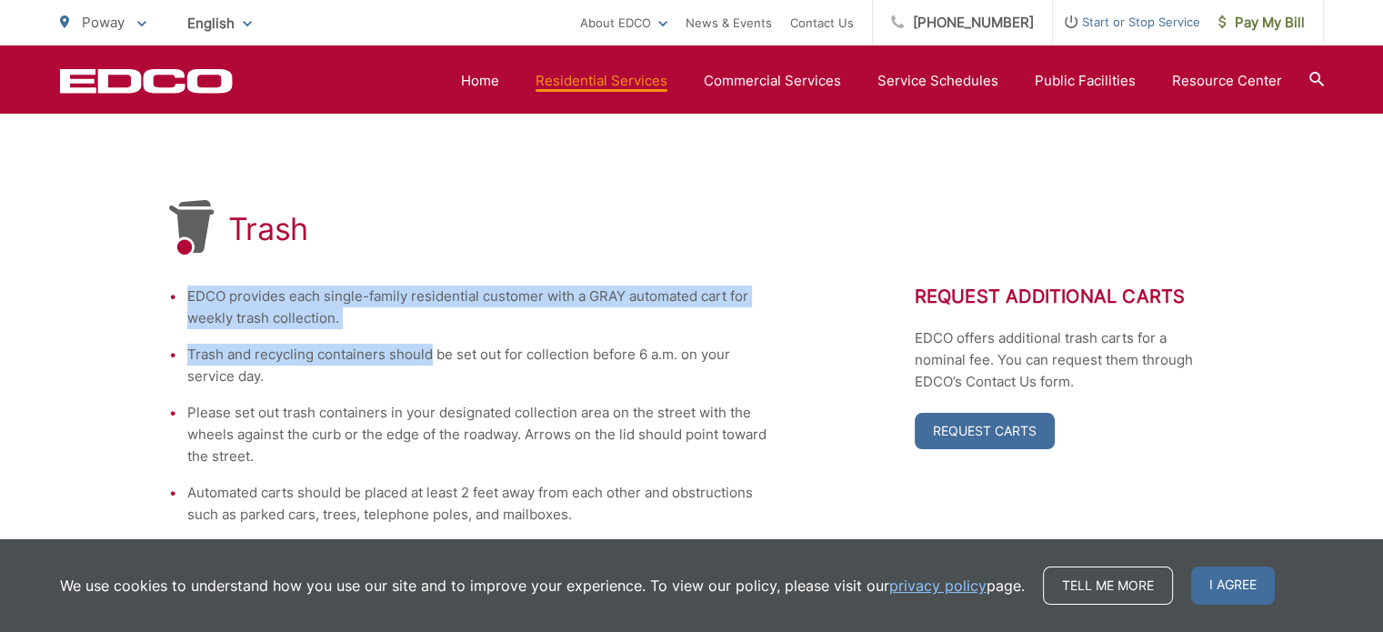
drag, startPoint x: 182, startPoint y: 289, endPoint x: 427, endPoint y: 366, distance: 257.2
click at [427, 366] on ul "EDCO provides each single-family residential customer with a GRAY automated car…" at bounding box center [469, 435] width 600 height 298
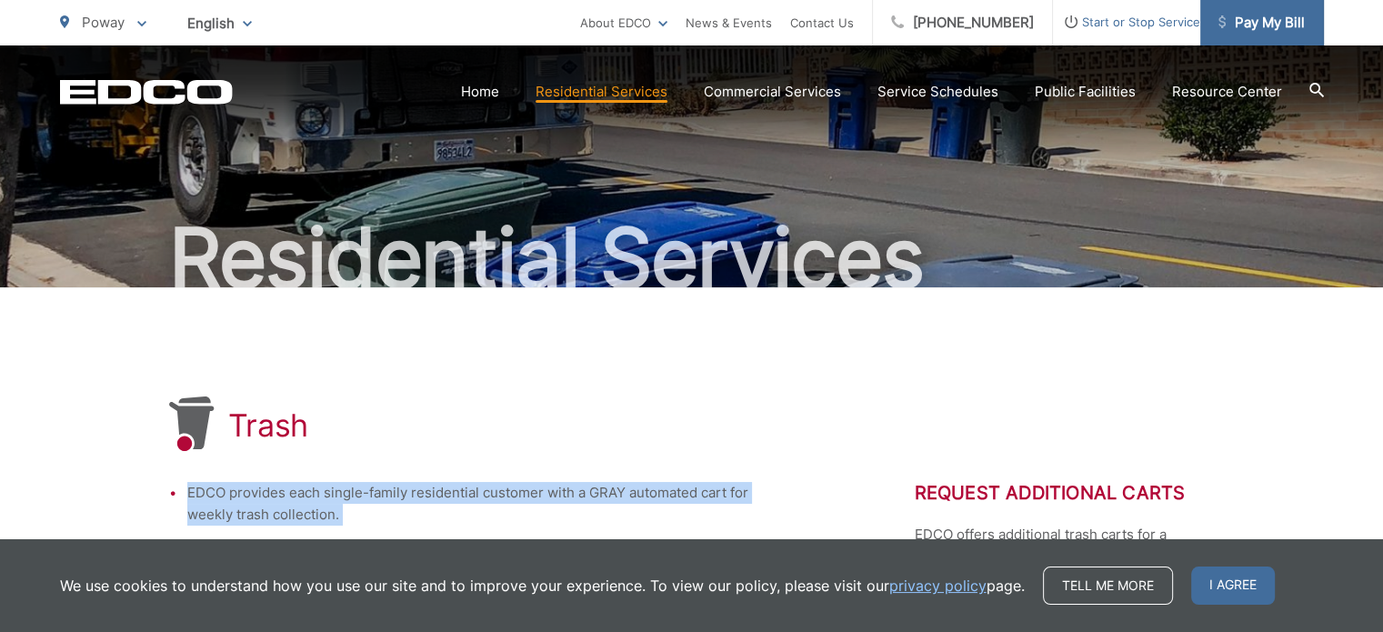
scroll to position [0, 0]
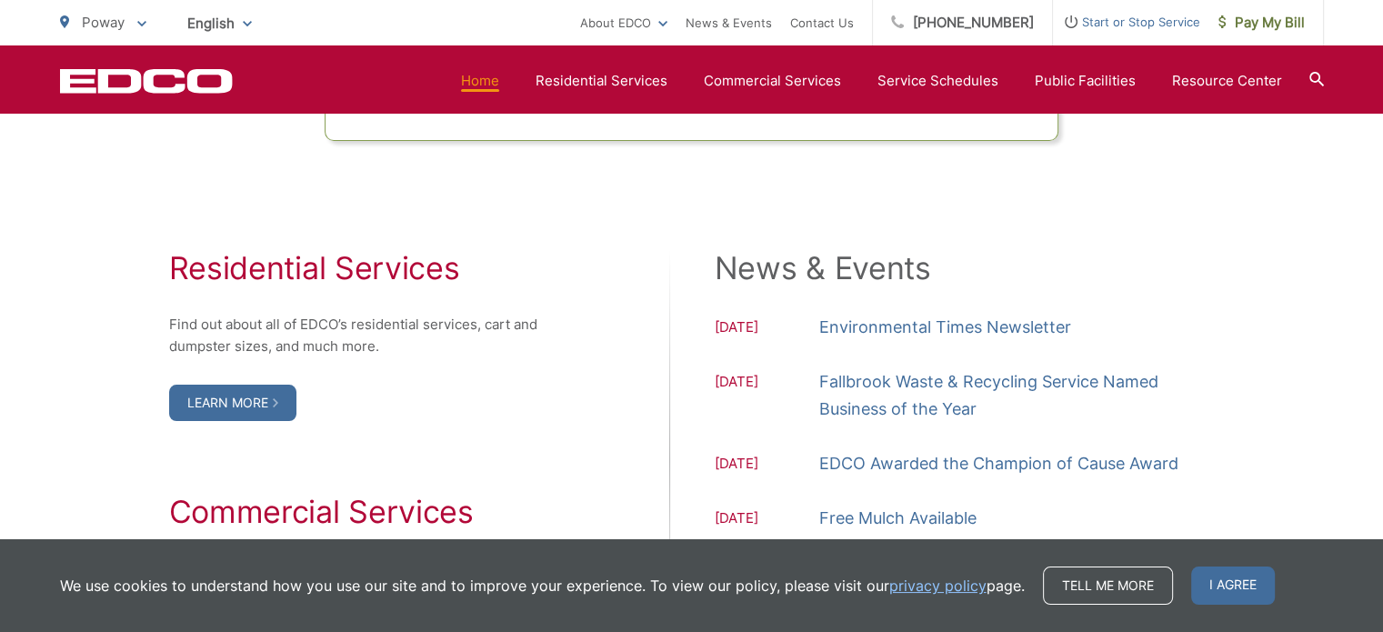
scroll to position [1819, 0]
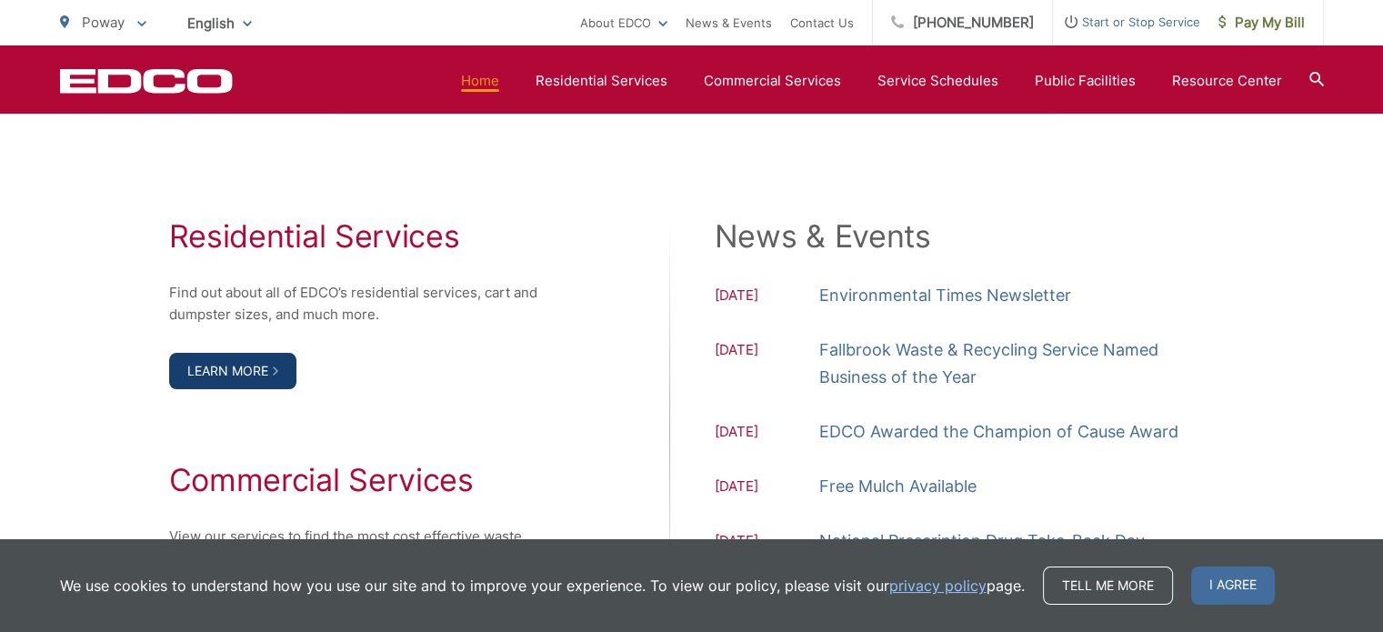
click at [266, 374] on link "Learn More" at bounding box center [232, 371] width 127 height 36
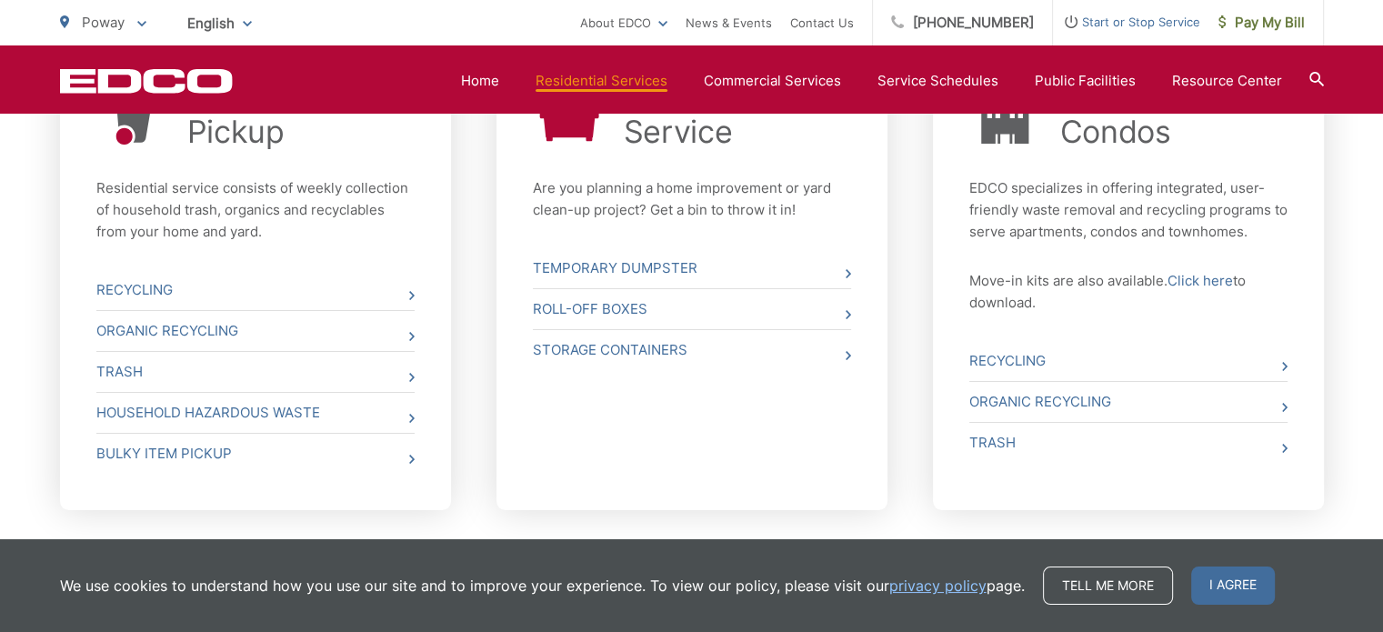
scroll to position [819, 0]
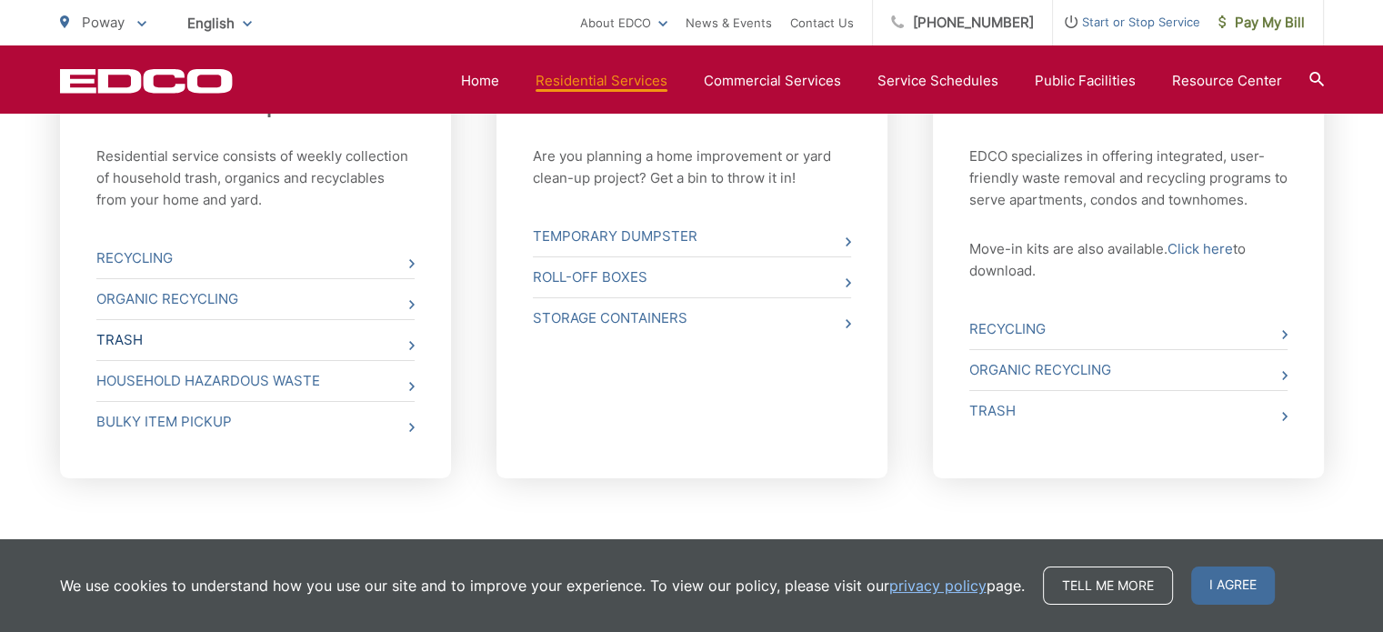
click at [338, 340] on link "Trash" at bounding box center [255, 340] width 318 height 40
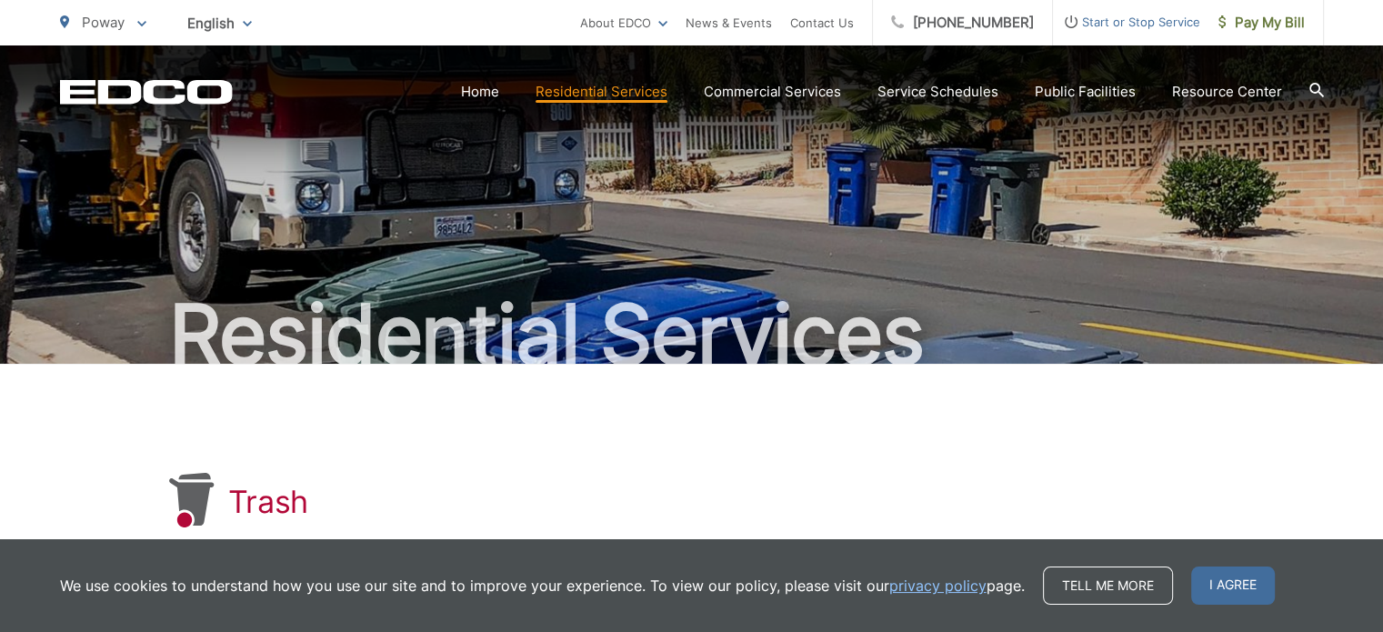
scroll to position [273, 0]
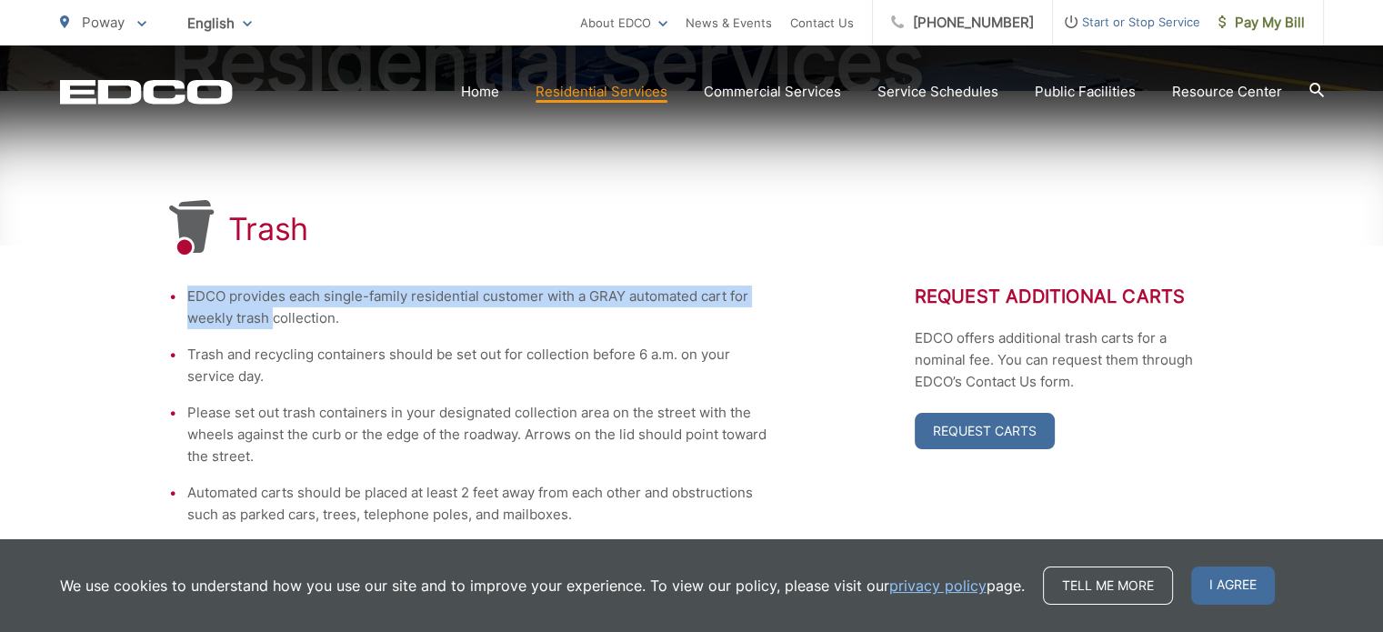
drag, startPoint x: 188, startPoint y: 297, endPoint x: 274, endPoint y: 315, distance: 87.2
click at [274, 315] on li "EDCO provides each single-family residential customer with a GRAY automated car…" at bounding box center [478, 308] width 582 height 44
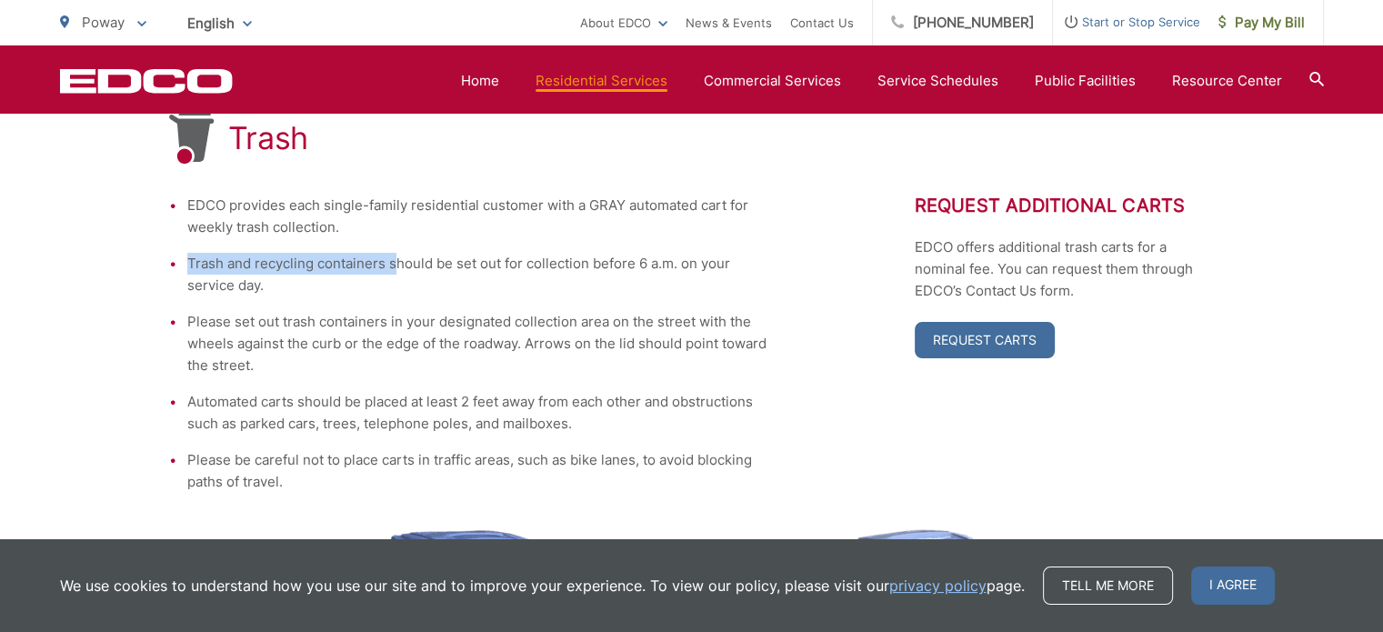
drag, startPoint x: 186, startPoint y: 267, endPoint x: 397, endPoint y: 266, distance: 211.0
click at [397, 266] on li "Trash and recycling containers should be set out for collection before 6 a.m. o…" at bounding box center [478, 275] width 582 height 44
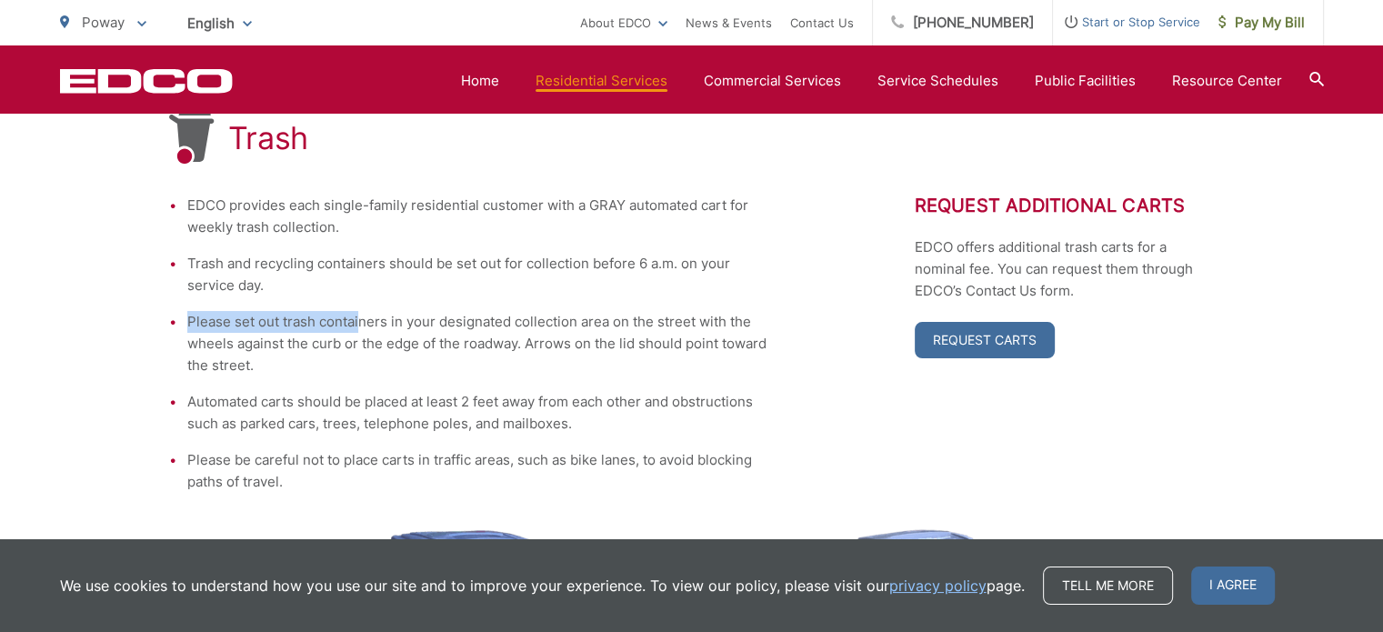
drag, startPoint x: 187, startPoint y: 321, endPoint x: 360, endPoint y: 319, distance: 172.8
click at [360, 319] on li "Please set out trash containers in your designated collection area on the stree…" at bounding box center [478, 343] width 582 height 65
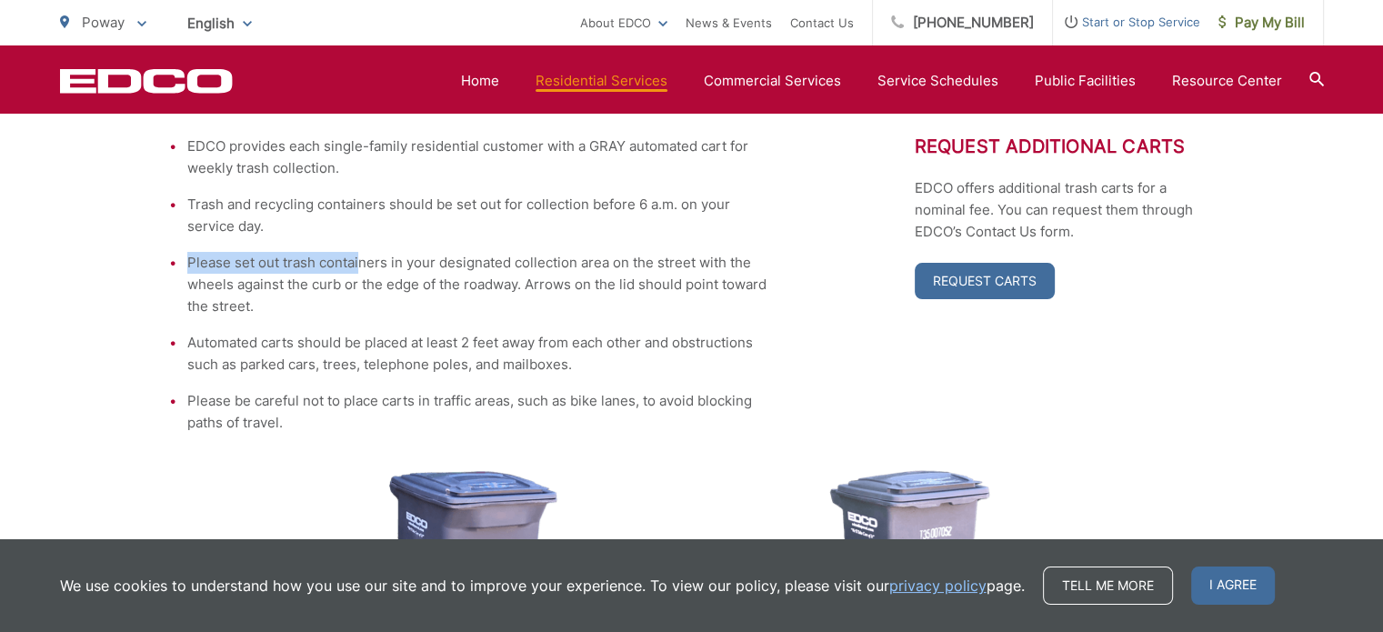
scroll to position [455, 0]
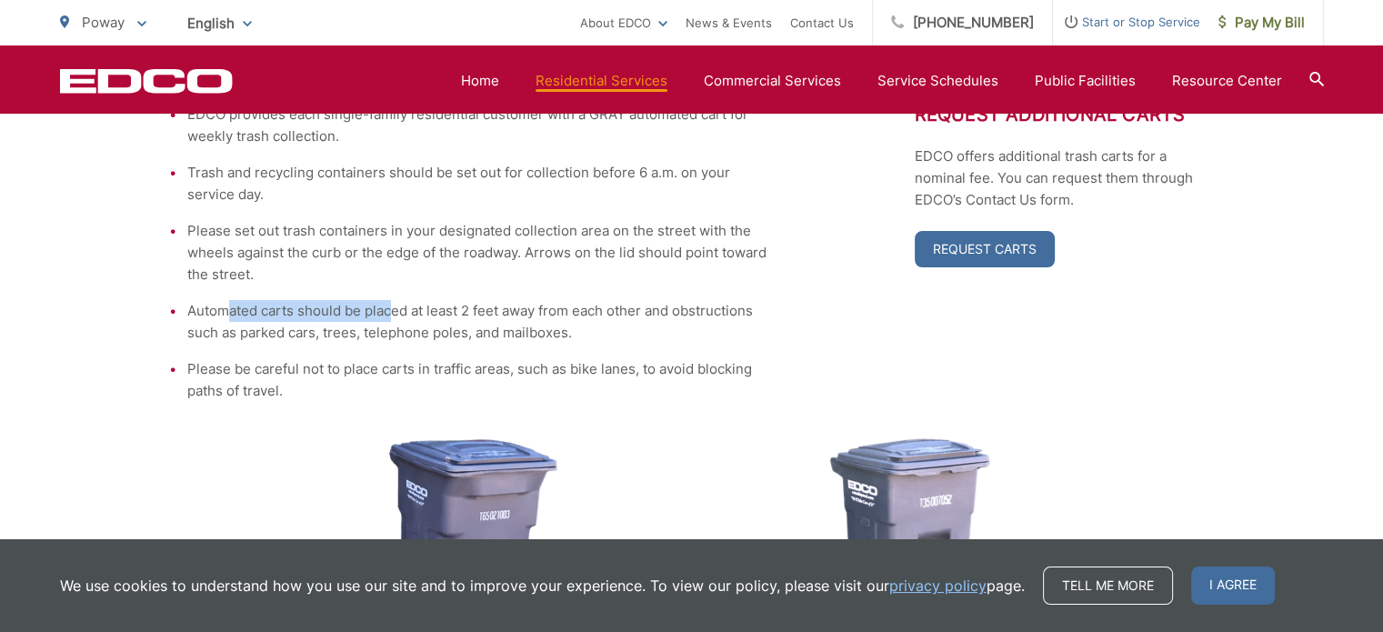
drag, startPoint x: 248, startPoint y: 307, endPoint x: 393, endPoint y: 307, distance: 144.6
click at [393, 307] on li "Automated carts should be placed at least 2 feet away from each other and obstr…" at bounding box center [478, 322] width 582 height 44
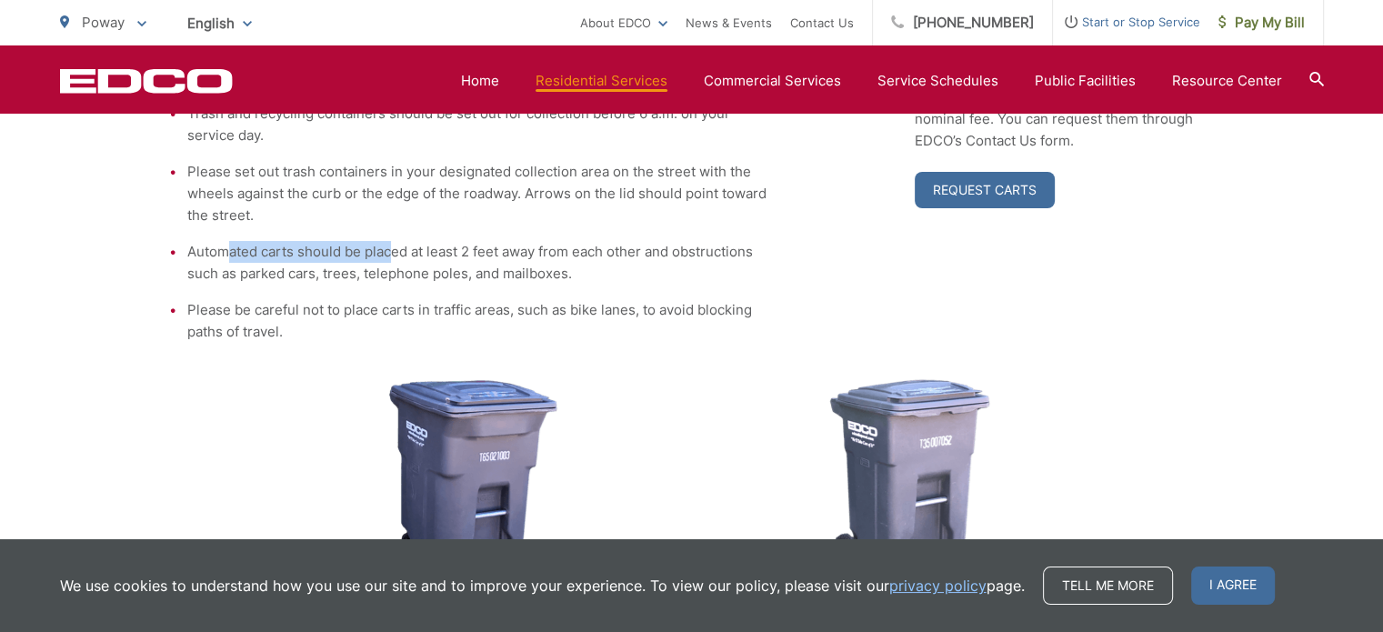
scroll to position [546, 0]
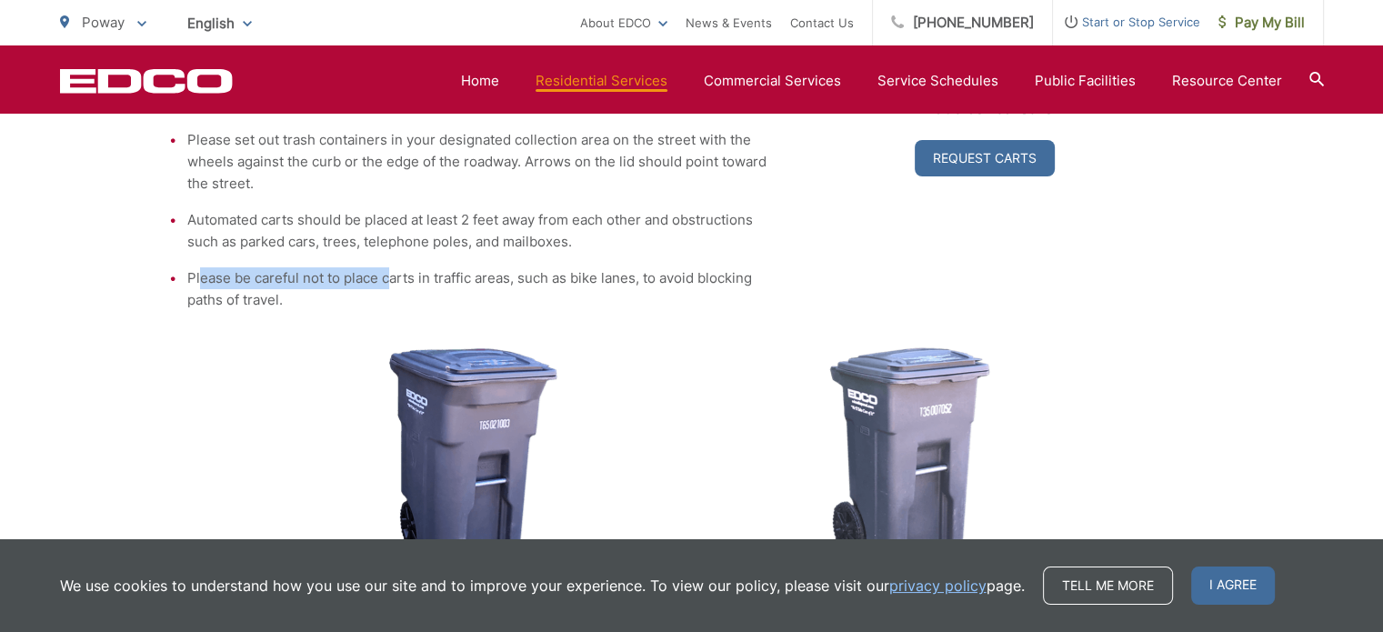
drag, startPoint x: 204, startPoint y: 276, endPoint x: 393, endPoint y: 287, distance: 189.5
click at [393, 287] on li "Please be careful not to place carts in traffic areas, such as bike lanes, to a…" at bounding box center [478, 289] width 582 height 44
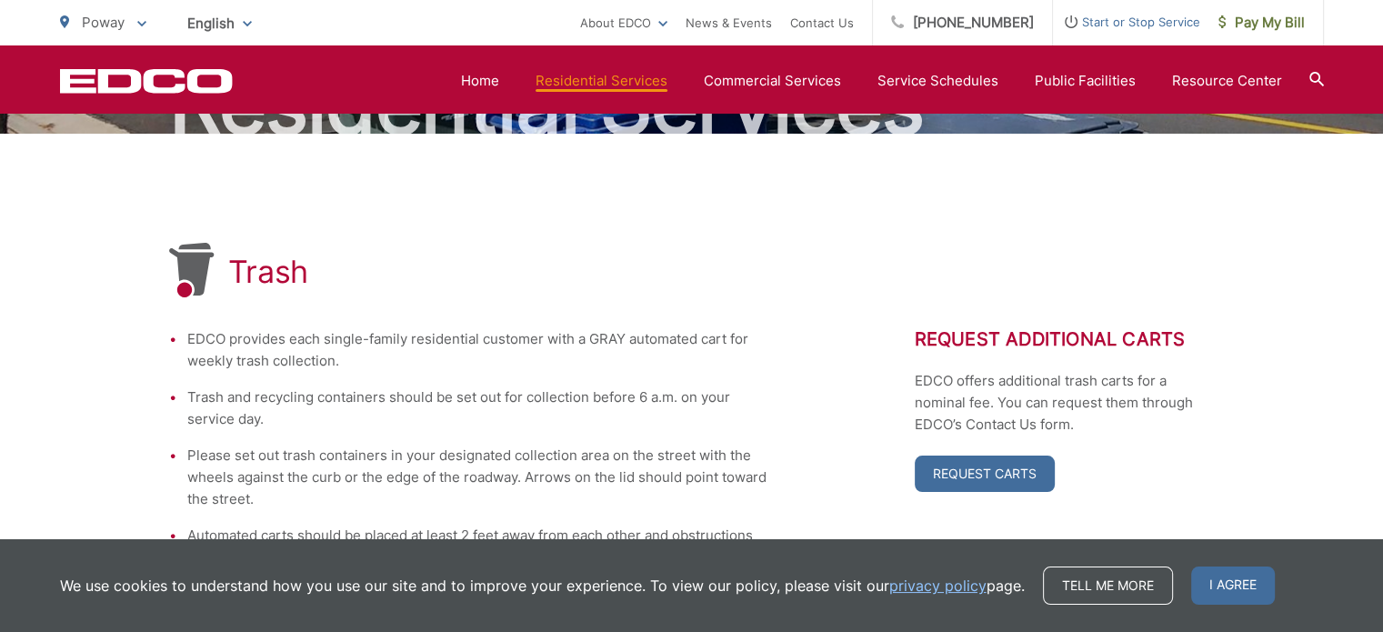
scroll to position [127, 0]
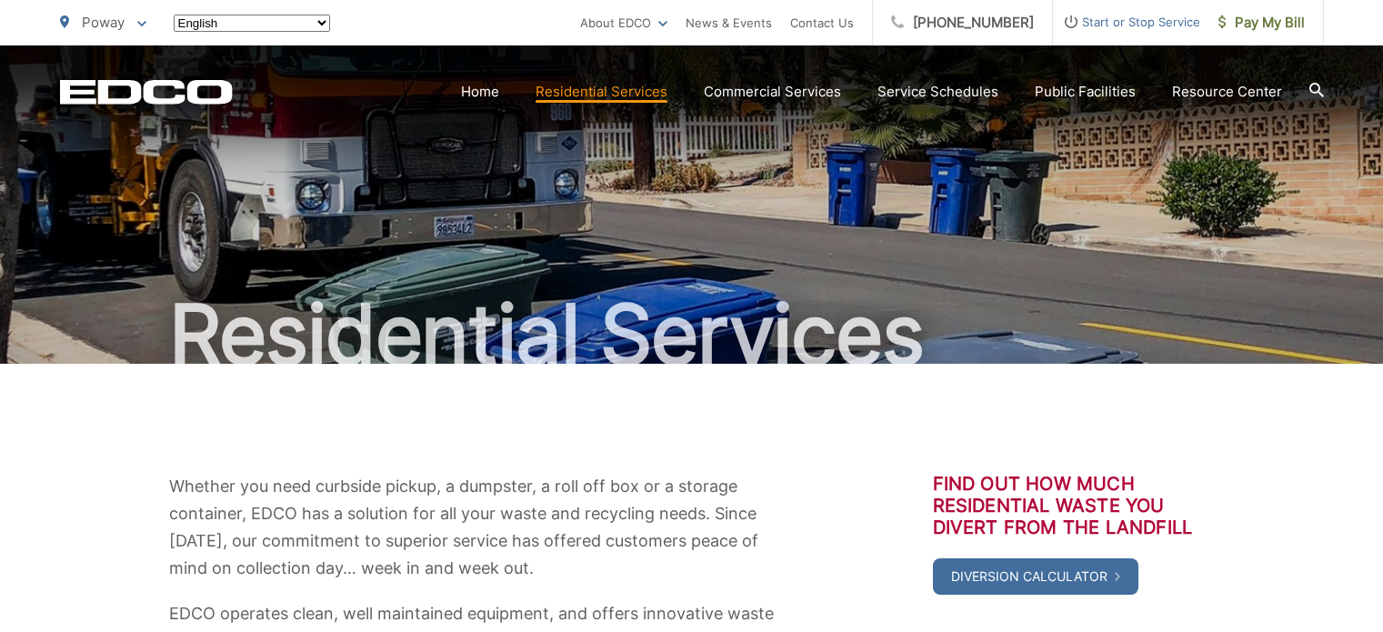
scroll to position [819, 0]
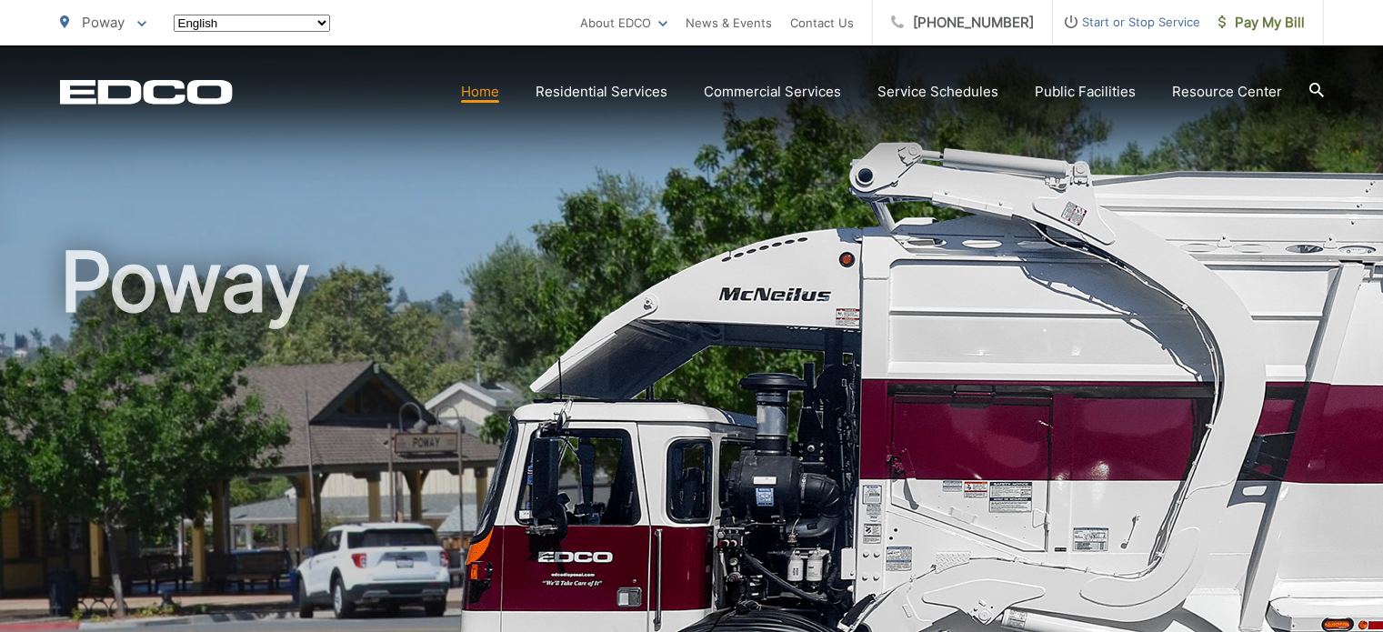
scroll to position [1819, 0]
